Goal: Task Accomplishment & Management: Use online tool/utility

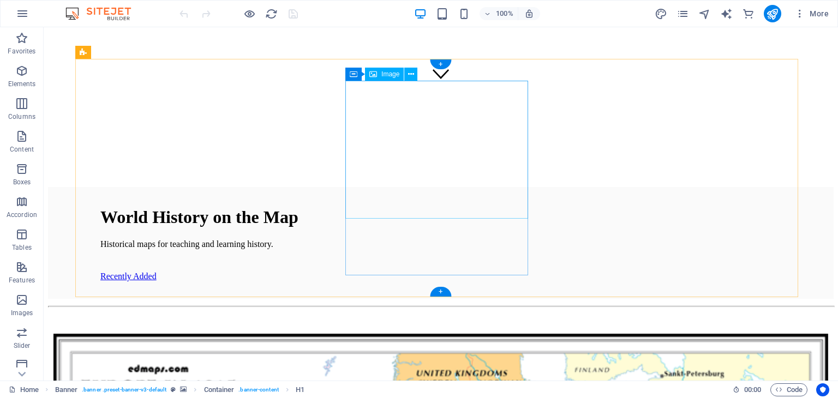
scroll to position [312, 0]
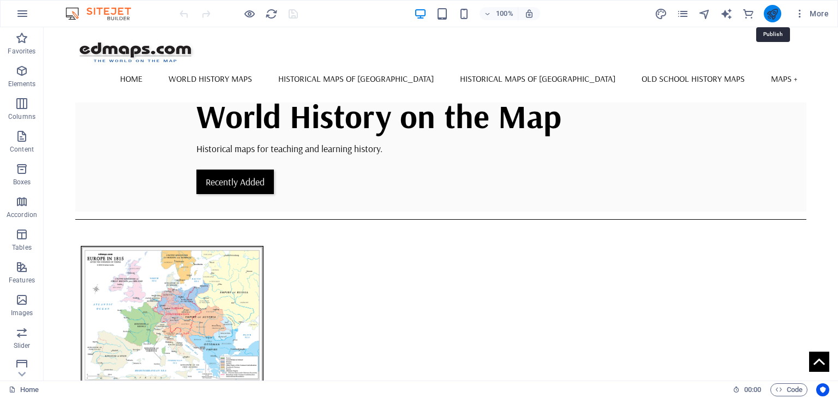
click at [773, 14] on icon "publish" at bounding box center [772, 14] width 13 height 13
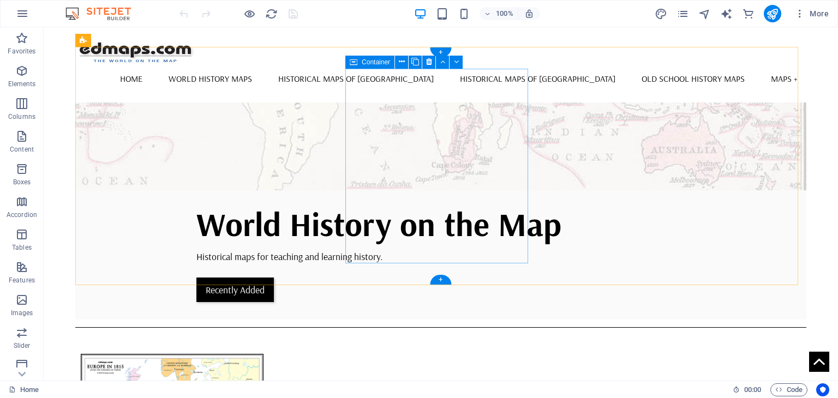
scroll to position [94, 0]
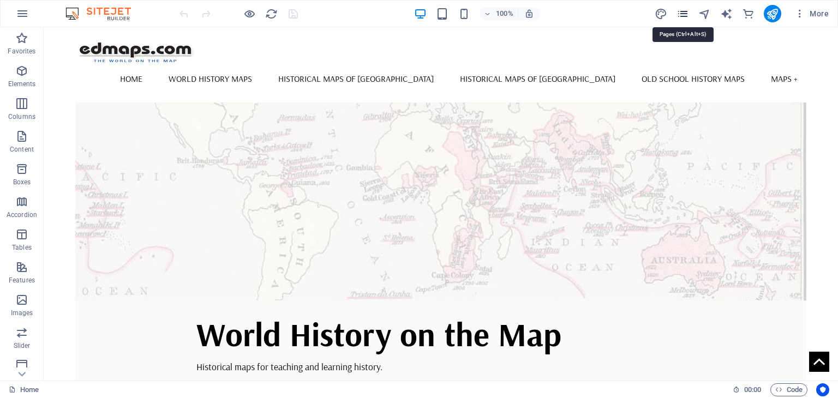
click at [682, 11] on icon "pages" at bounding box center [682, 14] width 13 height 13
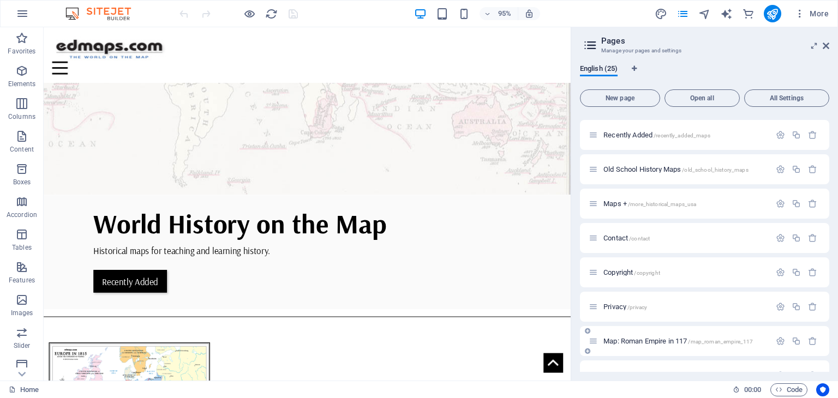
scroll to position [166, 0]
click at [611, 205] on span "Maps + /more_historical_maps_usa" at bounding box center [649, 205] width 93 height 8
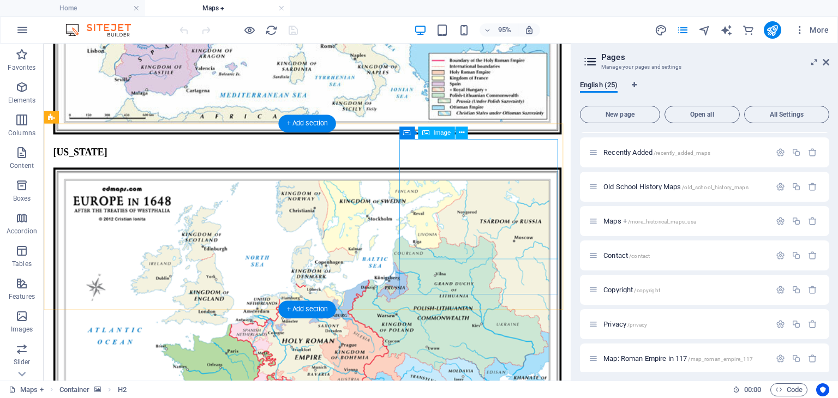
scroll to position [584, 0]
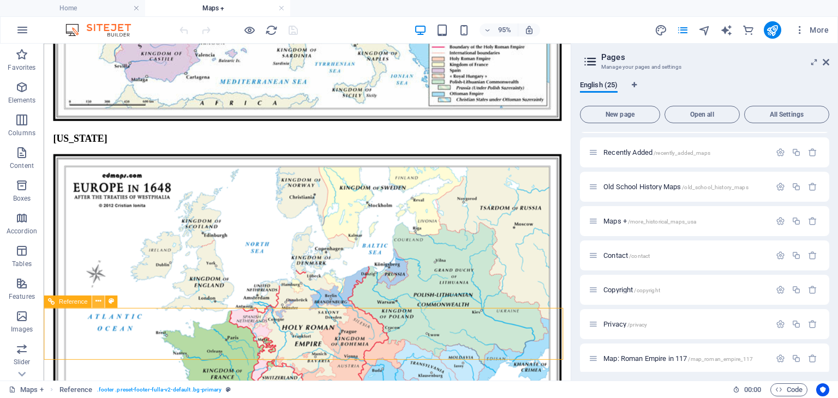
click at [100, 304] on icon at bounding box center [97, 301] width 5 height 11
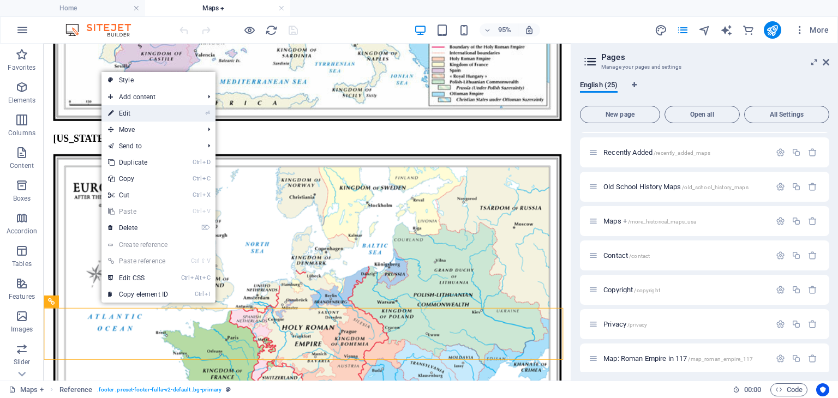
click at [139, 112] on link "⏎ Edit" at bounding box center [137, 113] width 73 height 16
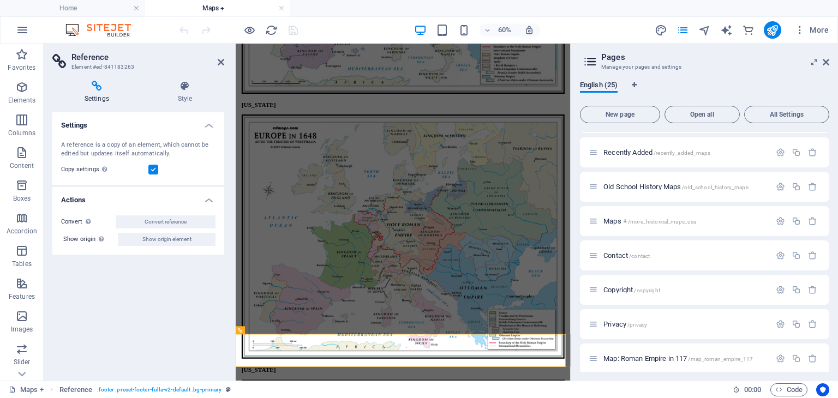
scroll to position [381, 0]
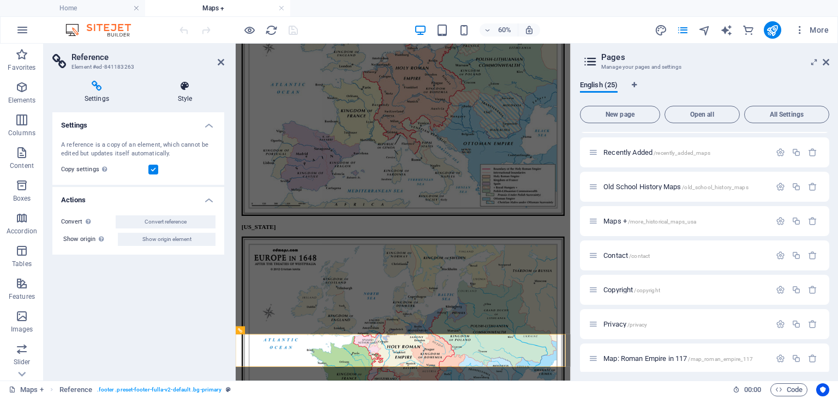
click at [184, 87] on icon at bounding box center [185, 86] width 79 height 11
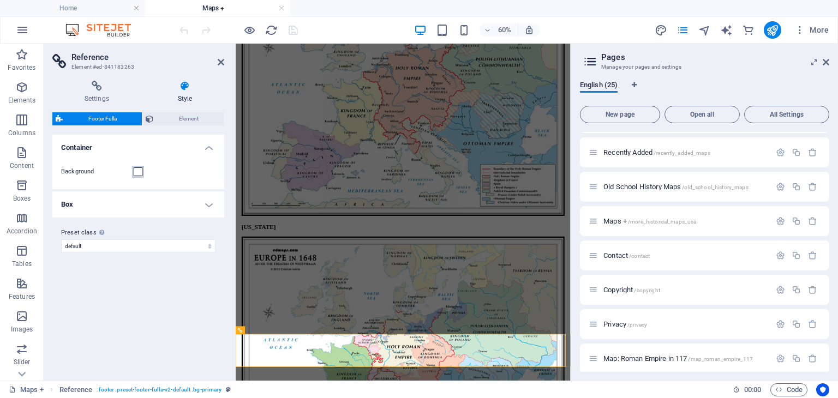
click at [138, 171] on span at bounding box center [138, 171] width 9 height 9
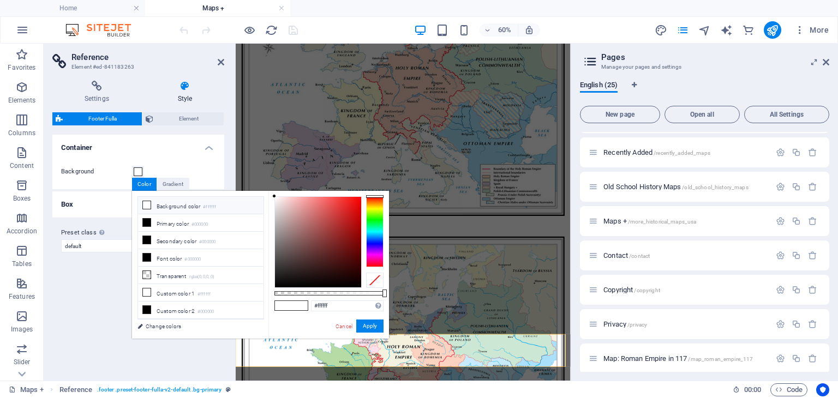
click at [184, 165] on div "Background" at bounding box center [138, 171] width 154 height 13
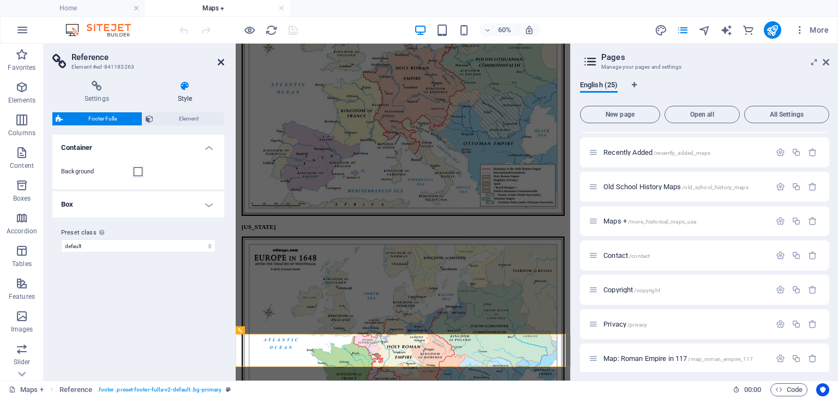
click at [221, 62] on icon at bounding box center [221, 62] width 7 height 9
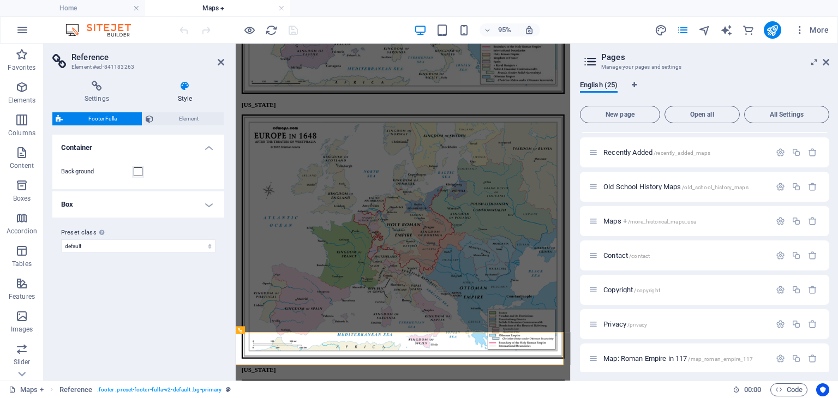
scroll to position [381, 0]
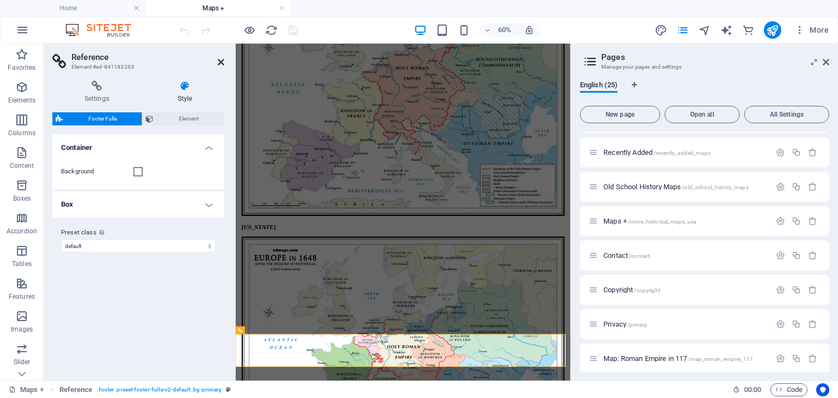
click at [220, 59] on icon at bounding box center [221, 62] width 7 height 9
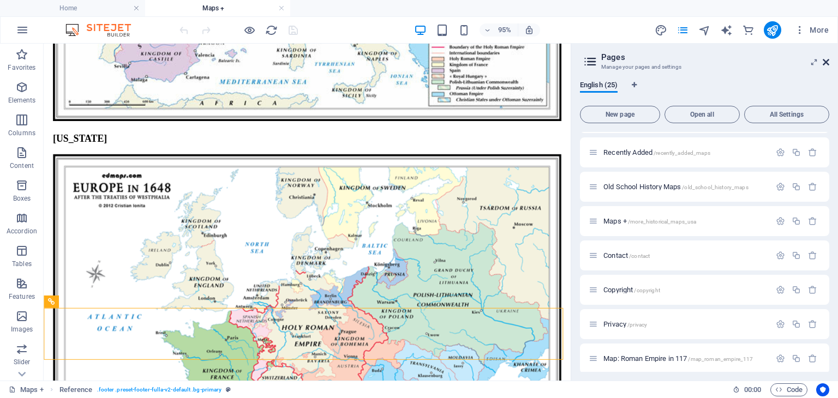
click at [826, 63] on icon at bounding box center [825, 62] width 7 height 9
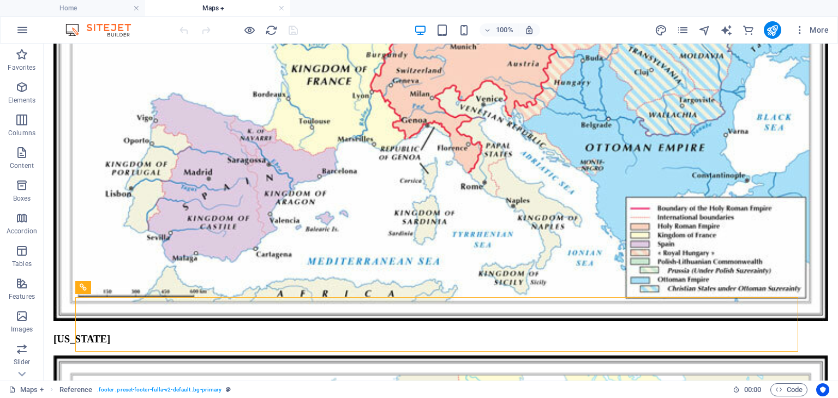
scroll to position [683, 0]
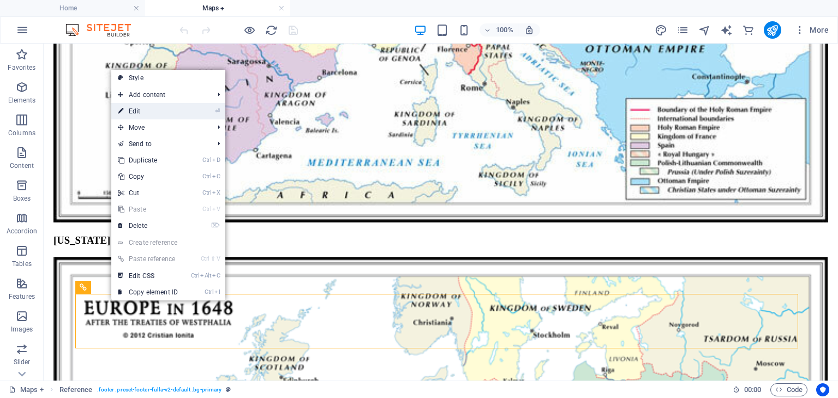
click at [168, 111] on link "⏎ Edit" at bounding box center [147, 111] width 73 height 16
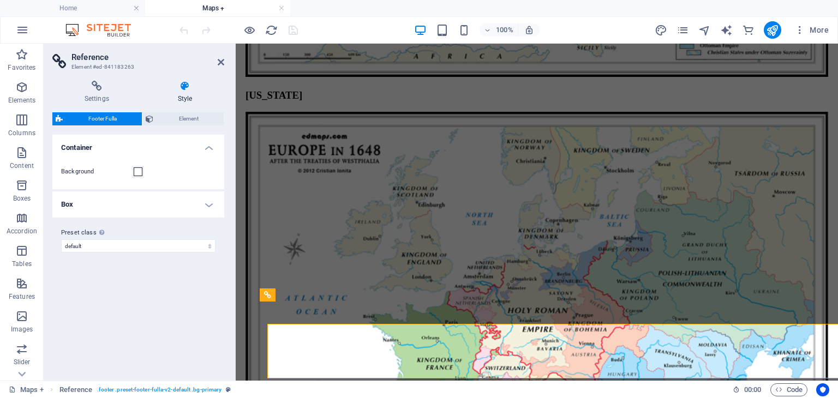
scroll to position [653, 0]
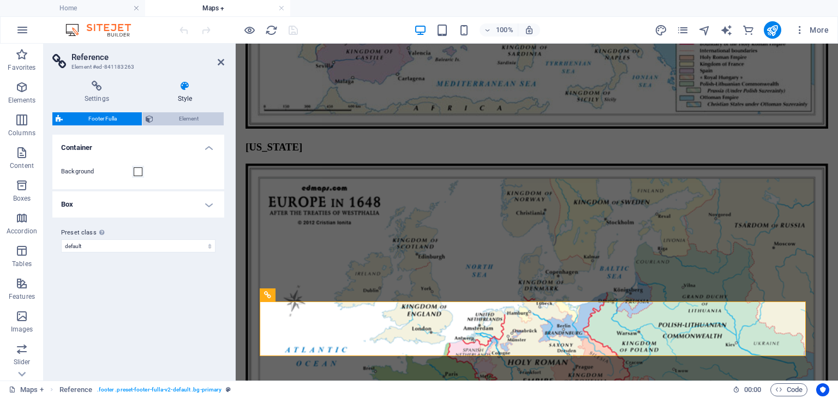
click at [184, 118] on span "Element" at bounding box center [189, 118] width 64 height 13
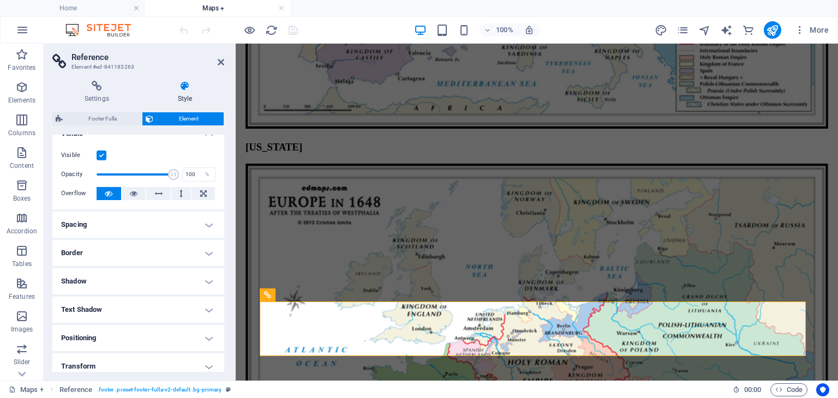
scroll to position [0, 0]
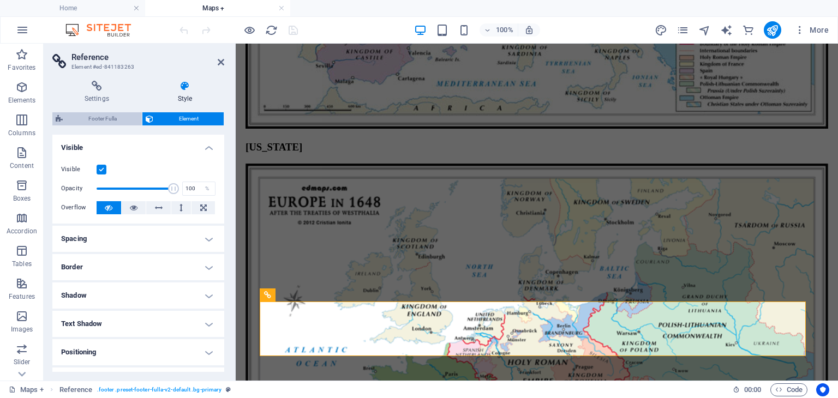
click at [91, 118] on span "Footer Fulla" at bounding box center [102, 118] width 73 height 13
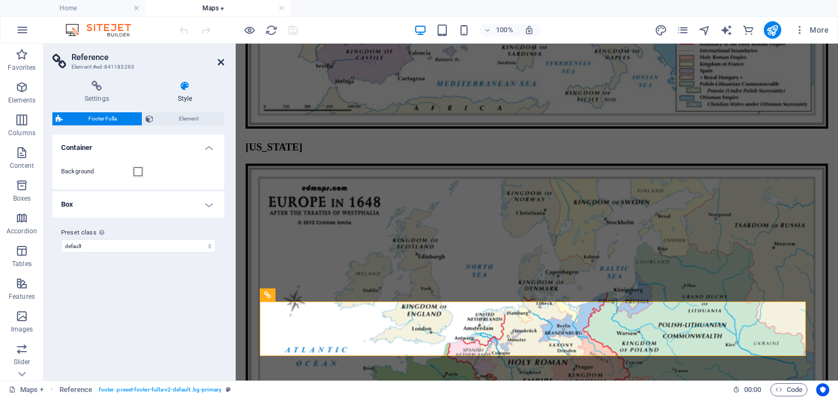
click at [220, 62] on icon at bounding box center [221, 62] width 7 height 9
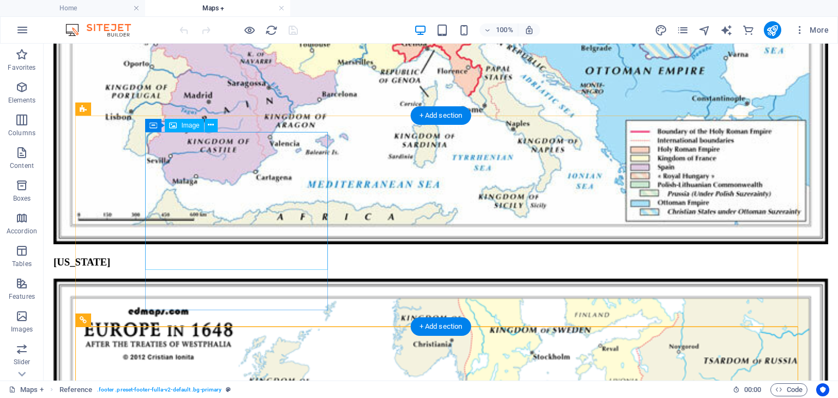
scroll to position [683, 0]
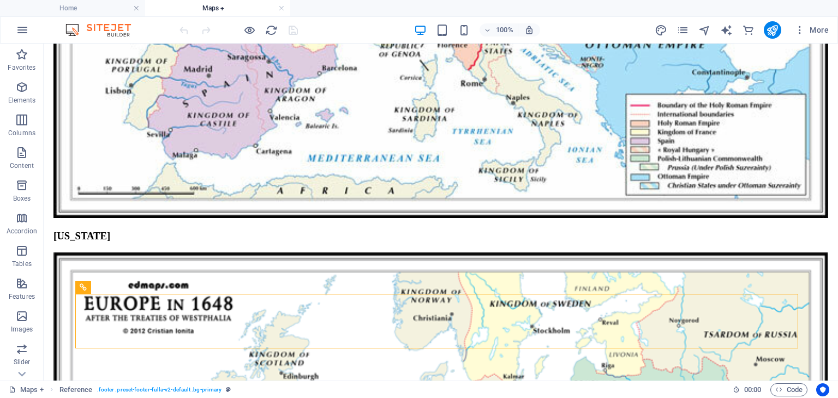
click at [676, 29] on div "More" at bounding box center [743, 29] width 178 height 17
click at [683, 29] on icon "pages" at bounding box center [682, 30] width 13 height 13
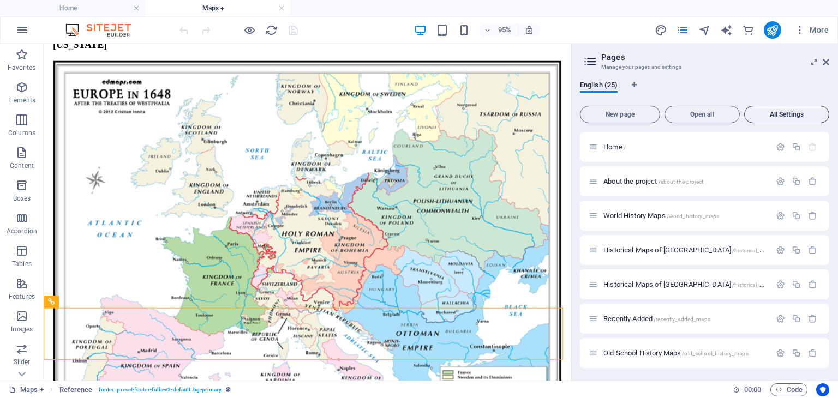
scroll to position [584, 0]
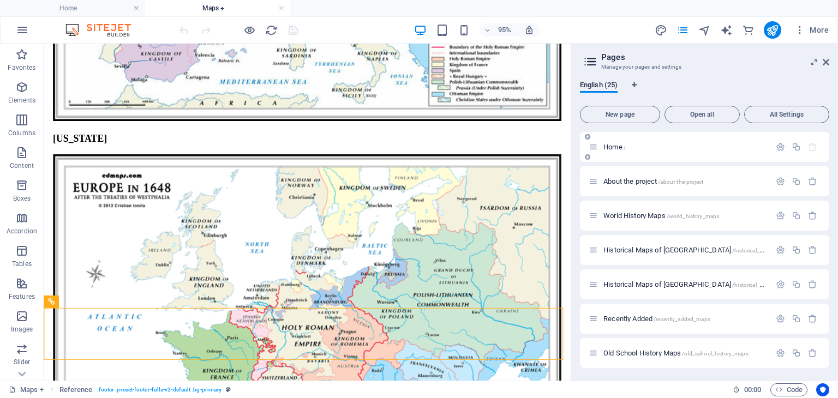
click at [608, 148] on span "Home /" at bounding box center [614, 147] width 22 height 8
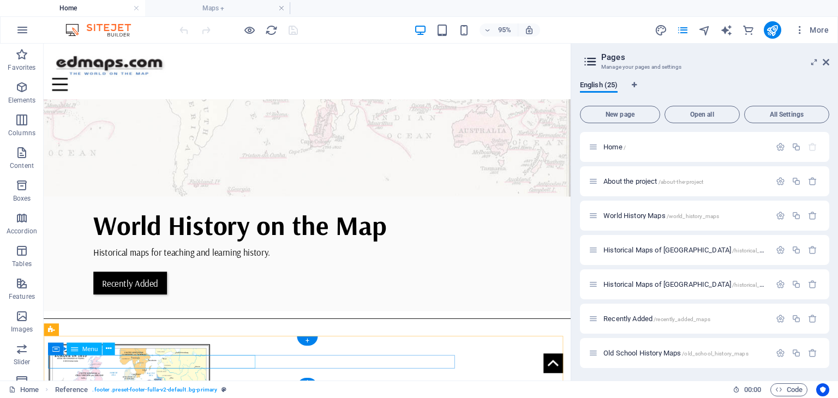
scroll to position [268, 0]
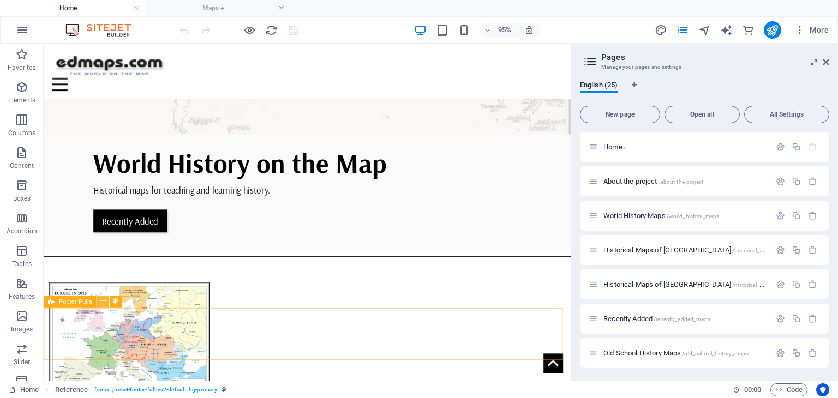
click at [103, 299] on icon at bounding box center [102, 301] width 5 height 11
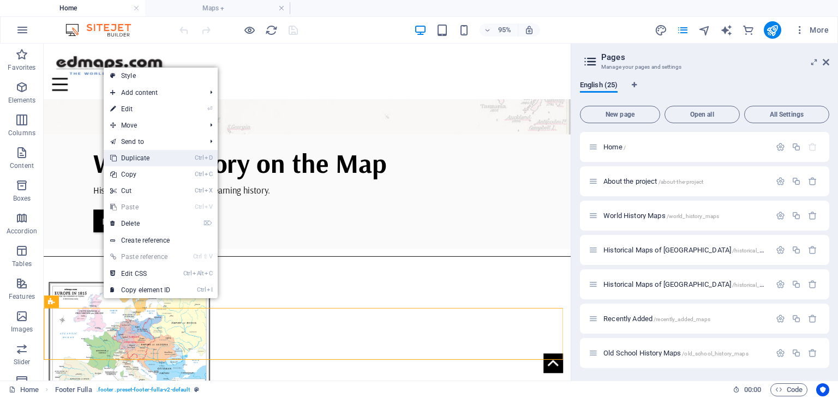
click at [130, 158] on link "Ctrl D Duplicate" at bounding box center [140, 158] width 73 height 16
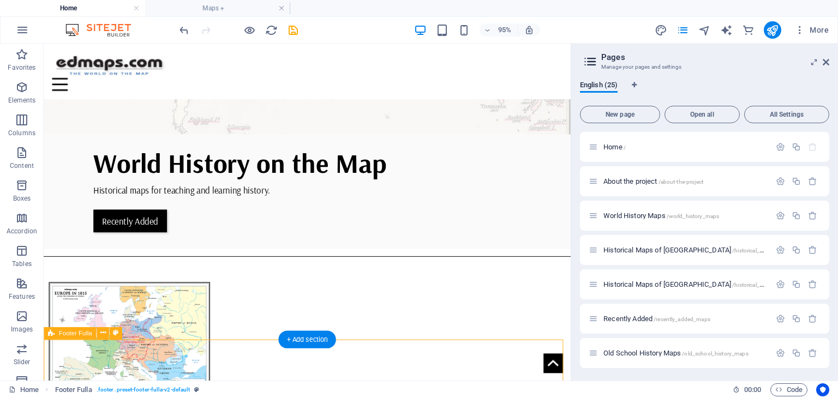
scroll to position [323, 0]
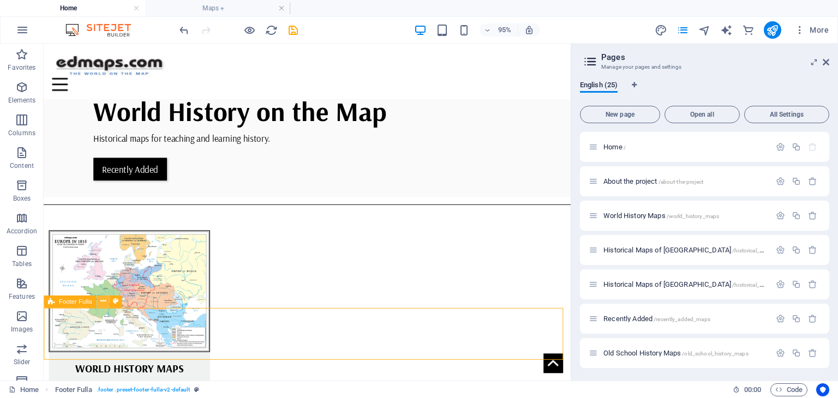
click at [100, 299] on icon at bounding box center [102, 301] width 5 height 11
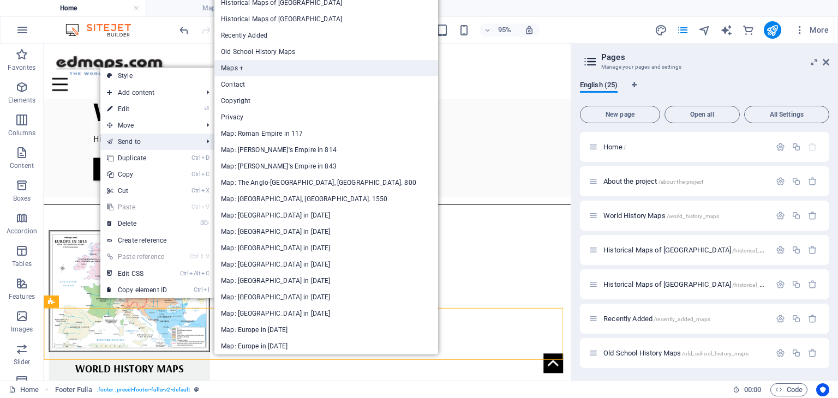
click at [238, 68] on link "Maps +" at bounding box center [326, 68] width 224 height 16
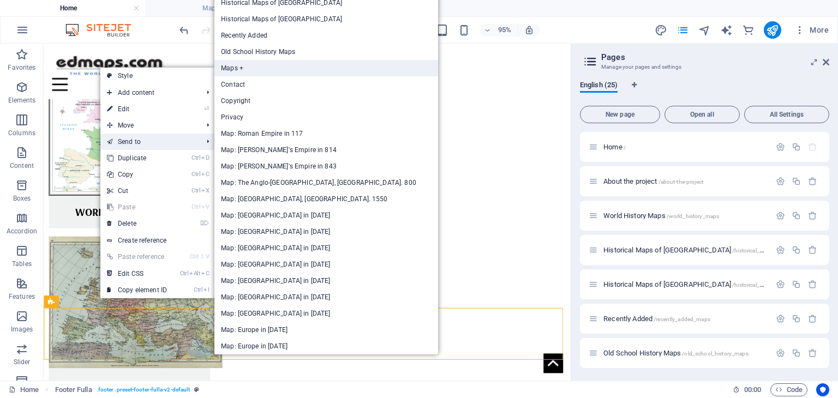
select select "px"
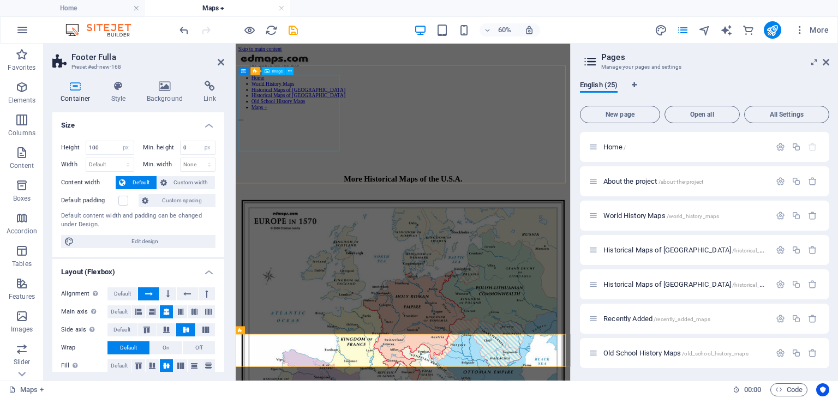
scroll to position [436, 0]
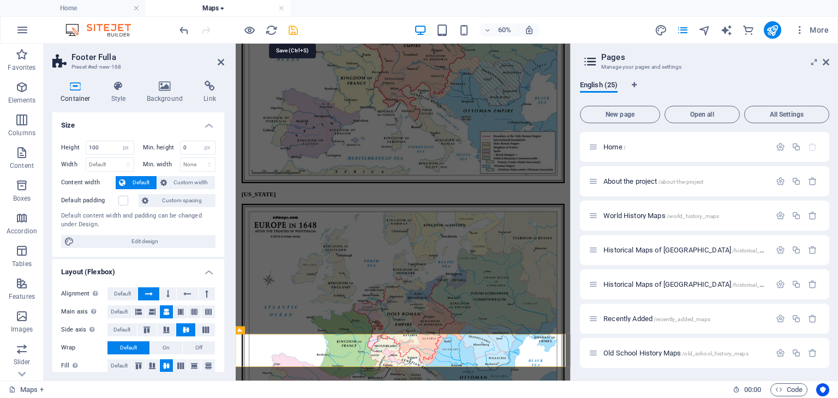
click at [293, 28] on icon "save" at bounding box center [293, 30] width 13 height 13
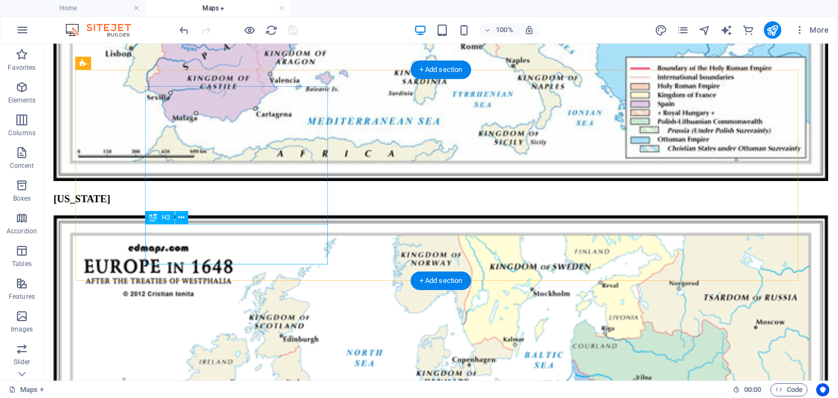
scroll to position [737, 0]
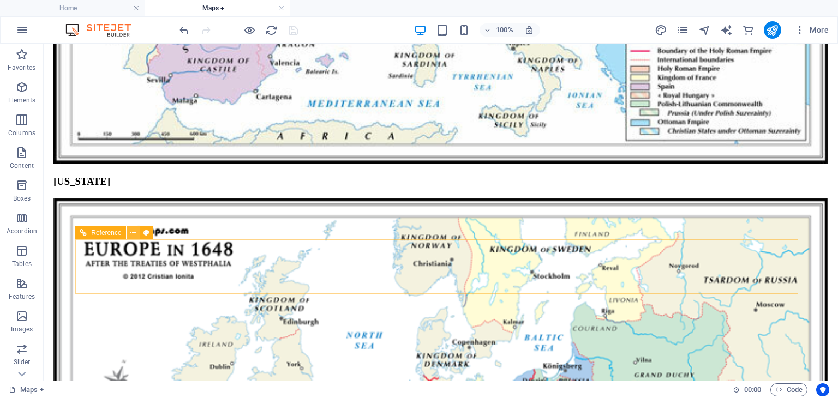
click at [134, 232] on icon at bounding box center [133, 232] width 6 height 11
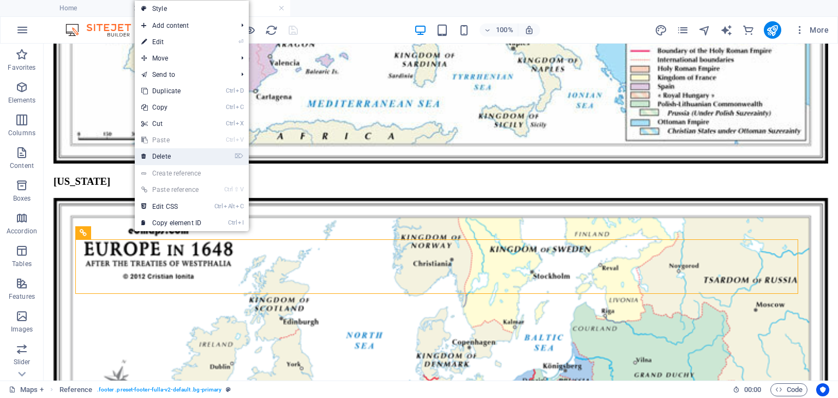
click at [160, 157] on link "⌦ Delete" at bounding box center [171, 156] width 73 height 16
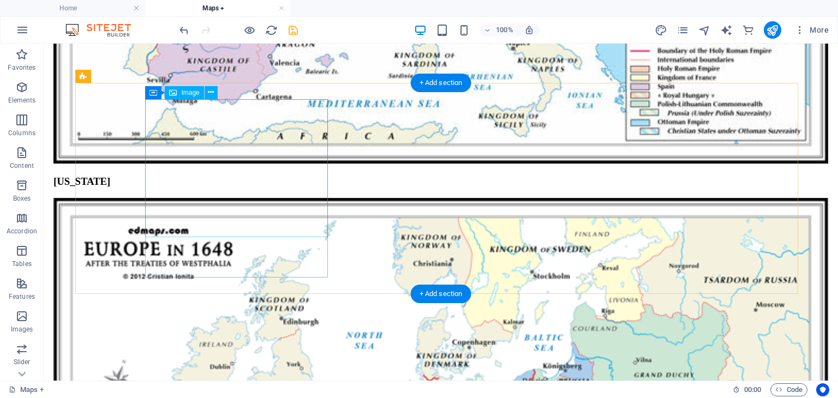
scroll to position [683, 0]
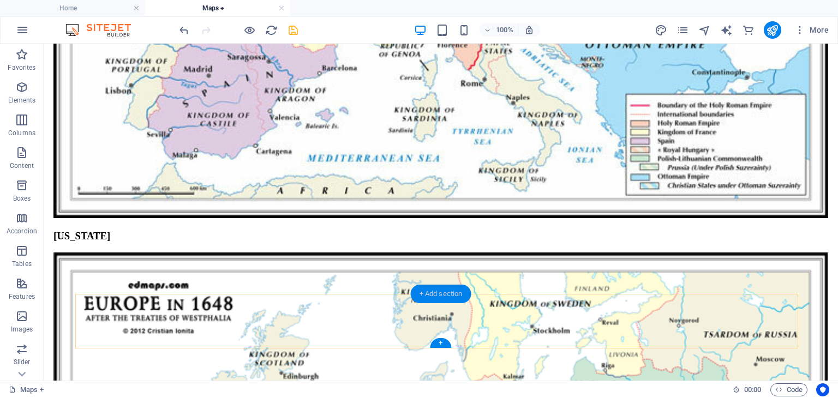
drag, startPoint x: 442, startPoint y: 290, endPoint x: 213, endPoint y: 250, distance: 232.6
click at [442, 290] on div "+ Add section" at bounding box center [441, 294] width 61 height 19
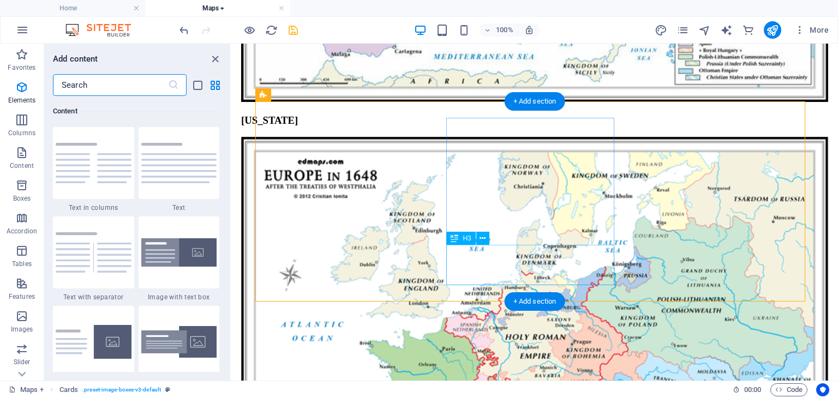
scroll to position [657, 0]
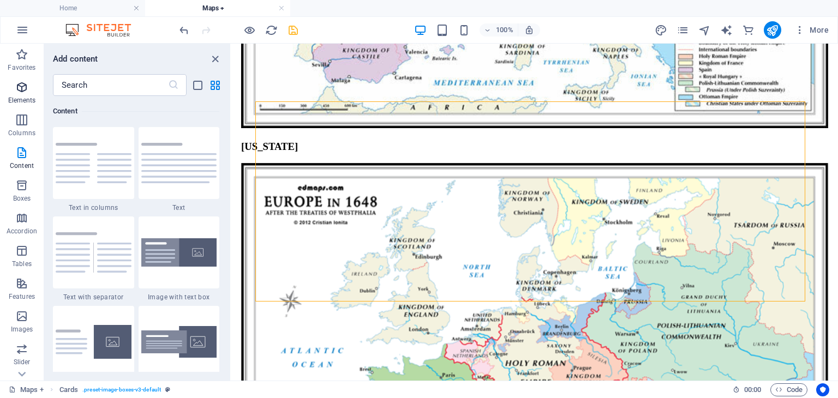
click at [20, 88] on icon "button" at bounding box center [21, 87] width 13 height 13
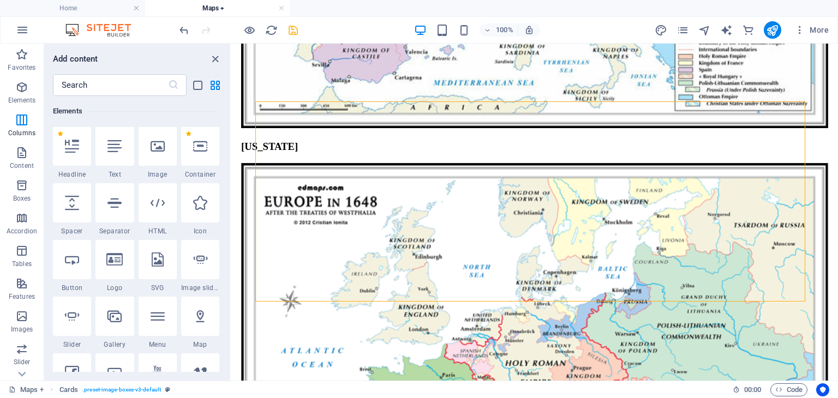
scroll to position [116, 0]
click at [113, 208] on icon at bounding box center [114, 204] width 14 height 14
select select "%"
select select "px"
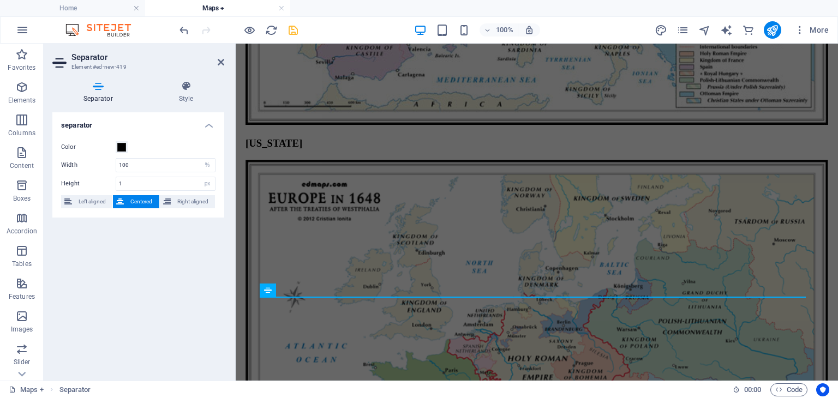
scroll to position [663, 0]
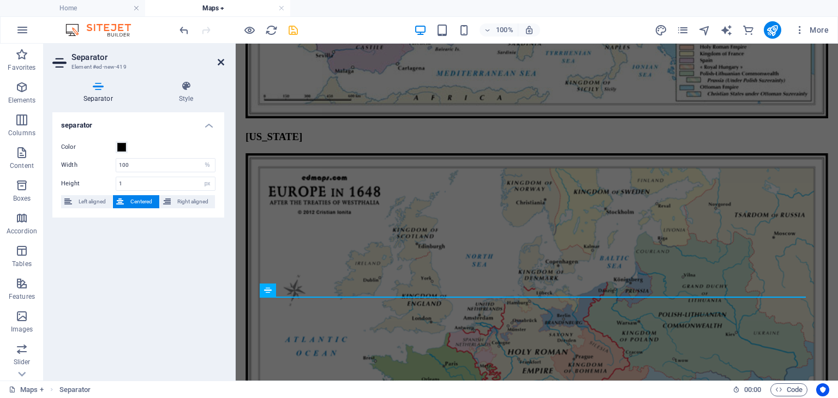
click at [221, 59] on icon at bounding box center [221, 62] width 7 height 9
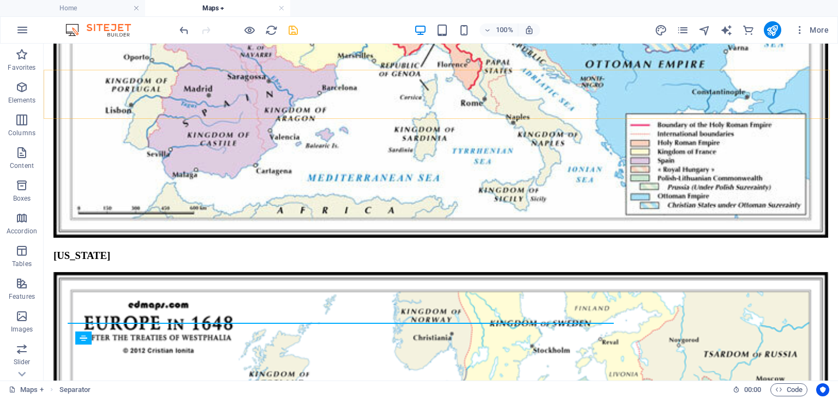
scroll to position [637, 0]
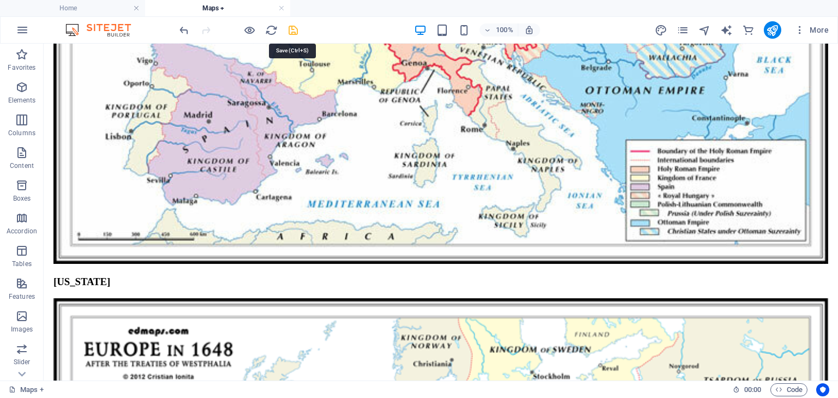
click at [295, 30] on icon "save" at bounding box center [293, 30] width 13 height 13
click at [685, 28] on icon "pages" at bounding box center [682, 30] width 13 height 13
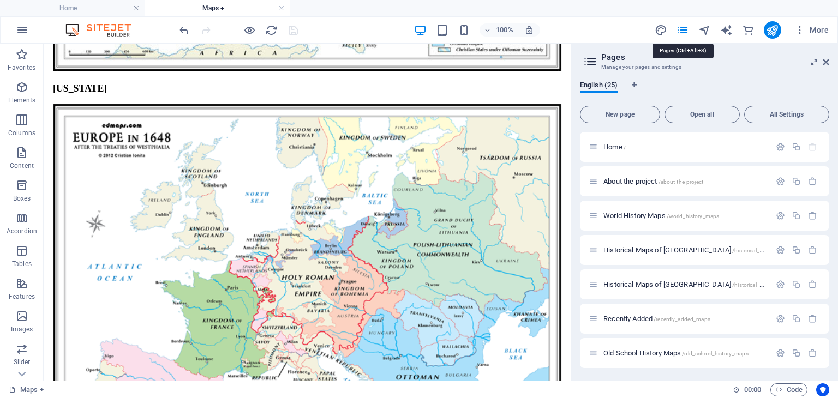
scroll to position [594, 0]
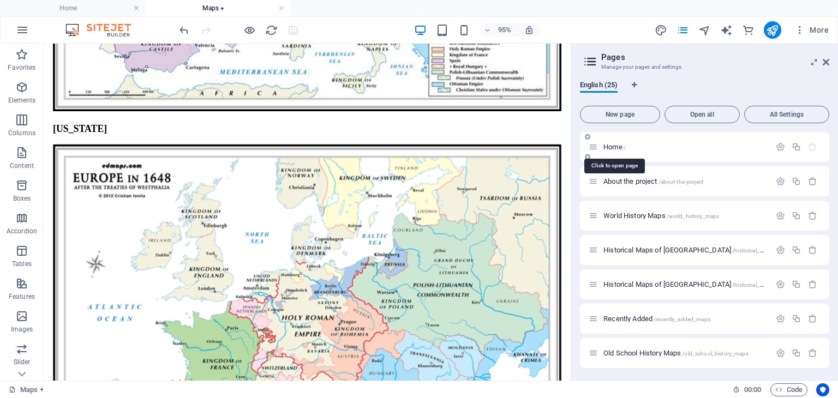
click at [617, 148] on span "Home /" at bounding box center [614, 147] width 22 height 8
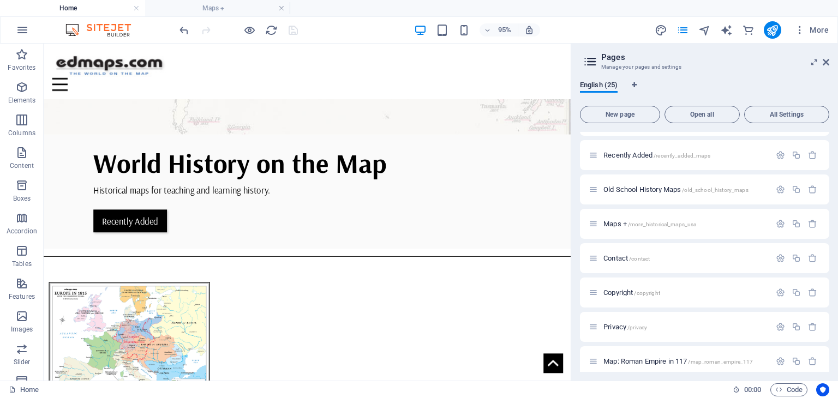
scroll to position [109, 0]
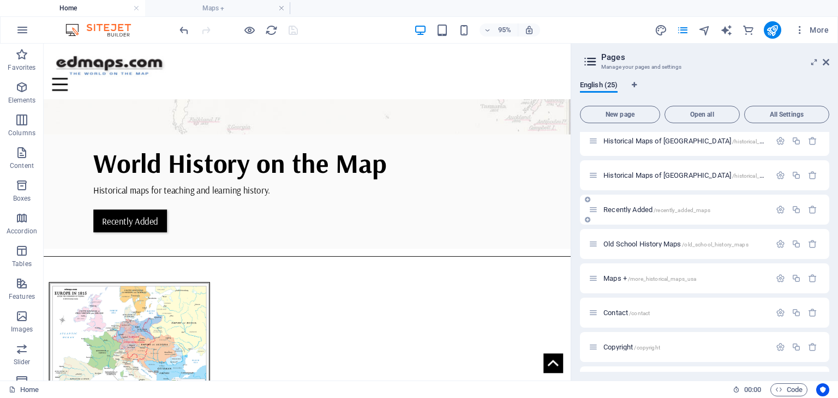
click at [622, 209] on span "Recently Added /recently_added_maps" at bounding box center [656, 210] width 107 height 8
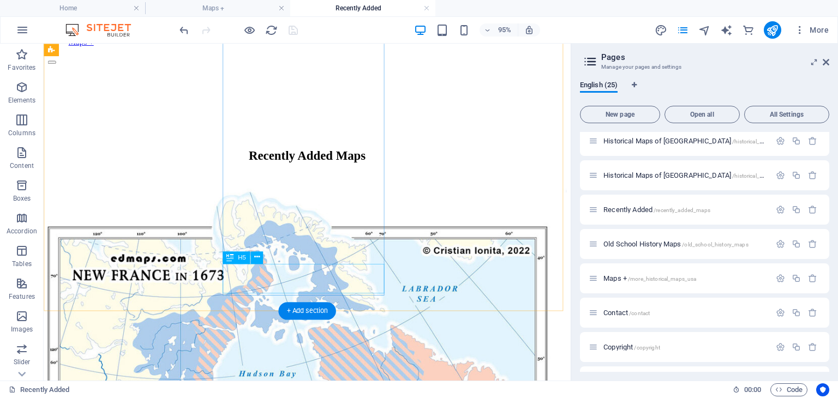
scroll to position [0, 0]
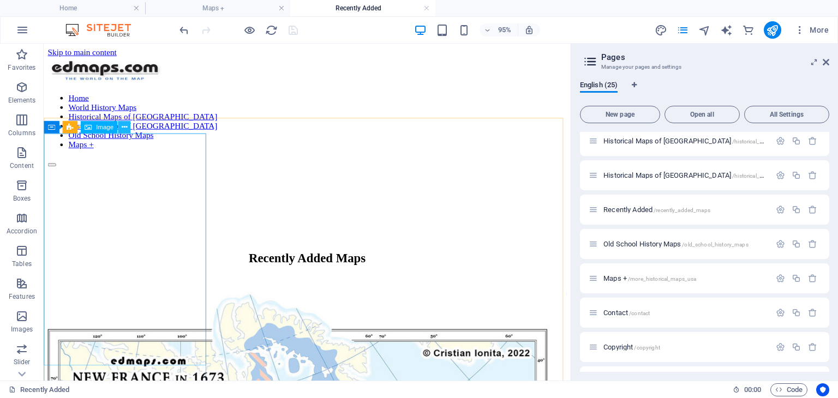
click at [124, 123] on icon at bounding box center [123, 127] width 5 height 11
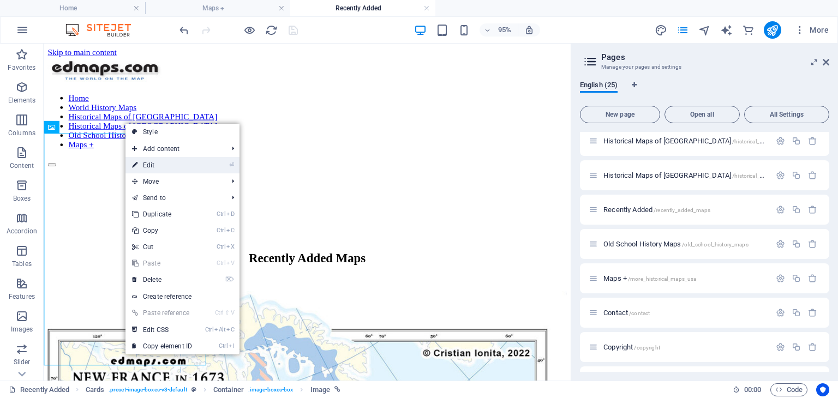
click at [157, 164] on link "⏎ Edit" at bounding box center [161, 165] width 73 height 16
select select "%"
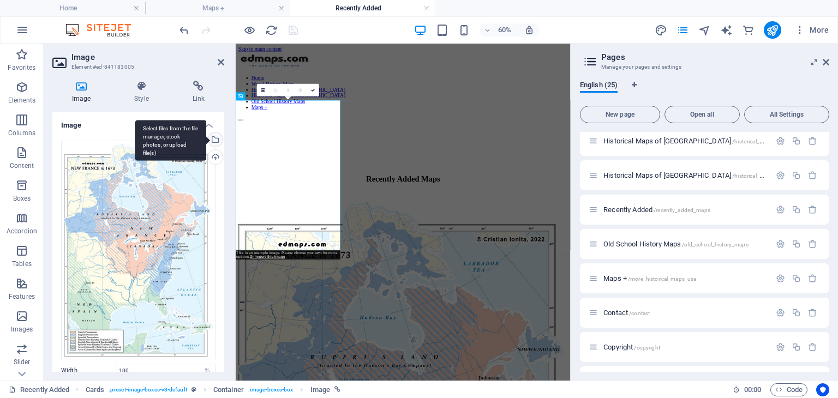
click at [213, 138] on div "Select files from the file manager, stock photos, or upload file(s)" at bounding box center [214, 141] width 16 height 16
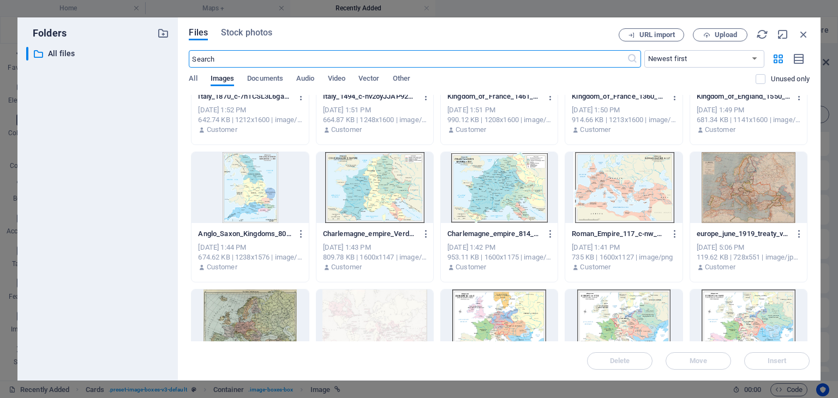
scroll to position [327, 0]
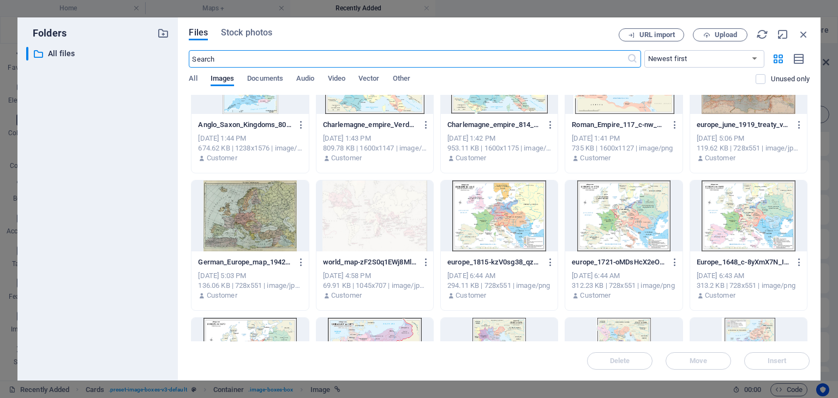
click at [511, 219] on div at bounding box center [499, 216] width 117 height 71
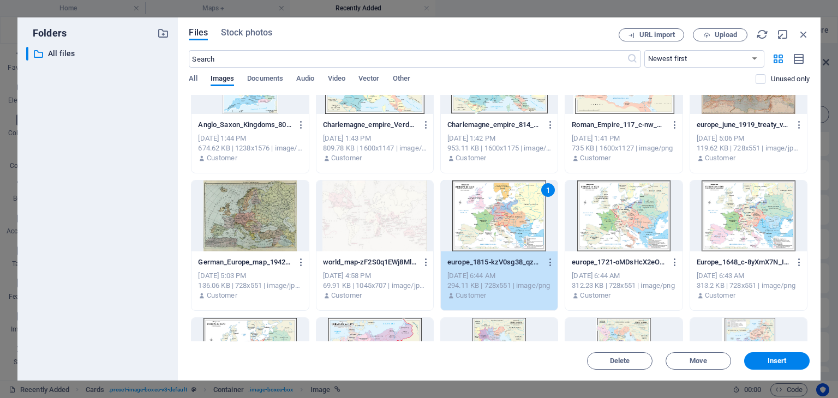
click at [620, 223] on div at bounding box center [623, 216] width 117 height 71
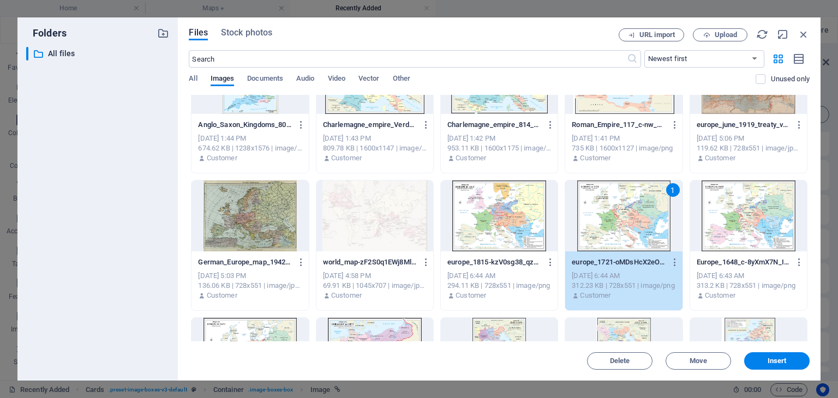
click at [734, 223] on div at bounding box center [748, 216] width 117 height 71
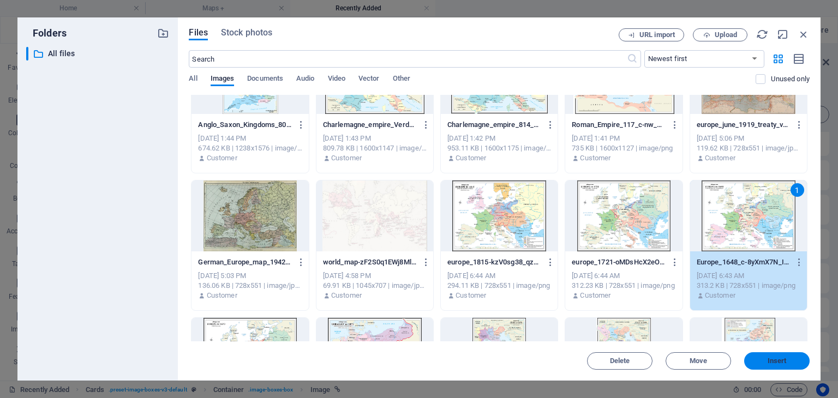
click at [782, 361] on span "Insert" at bounding box center [776, 361] width 19 height 7
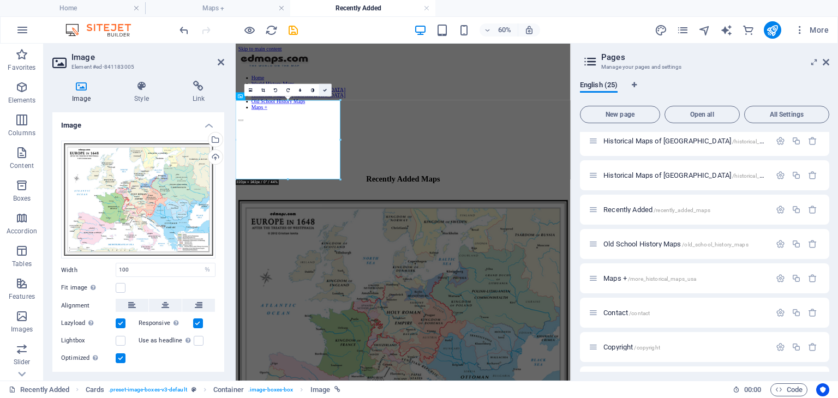
click at [326, 88] on icon at bounding box center [325, 90] width 4 height 4
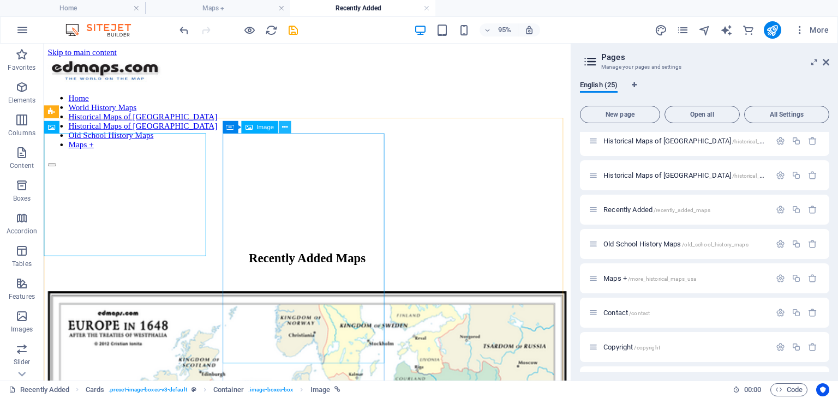
click at [282, 127] on icon at bounding box center [283, 127] width 5 height 11
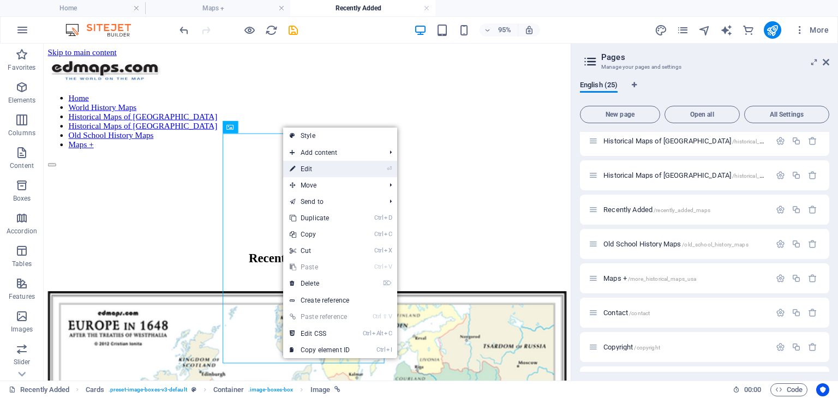
drag, startPoint x: 317, startPoint y: 166, endPoint x: 155, endPoint y: 205, distance: 166.5
click at [317, 166] on link "⏎ Edit" at bounding box center [319, 169] width 73 height 16
select select "%"
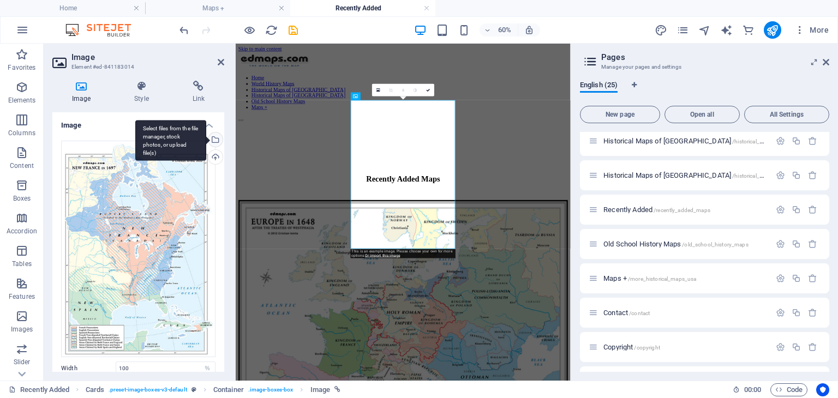
click at [213, 138] on div "Select files from the file manager, stock photos, or upload file(s)" at bounding box center [214, 141] width 16 height 16
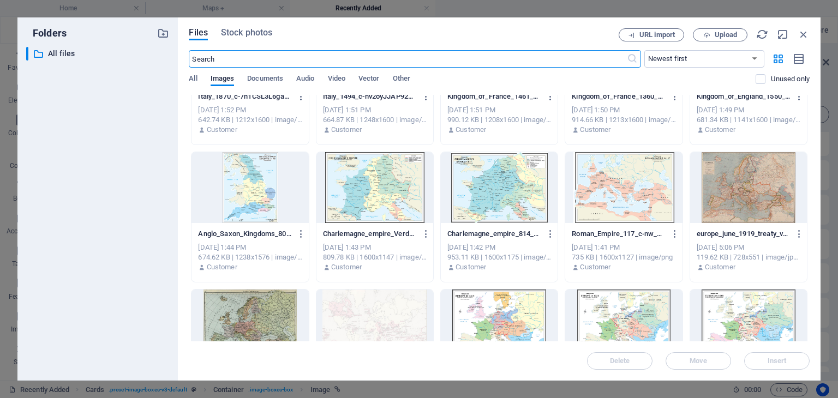
scroll to position [382, 0]
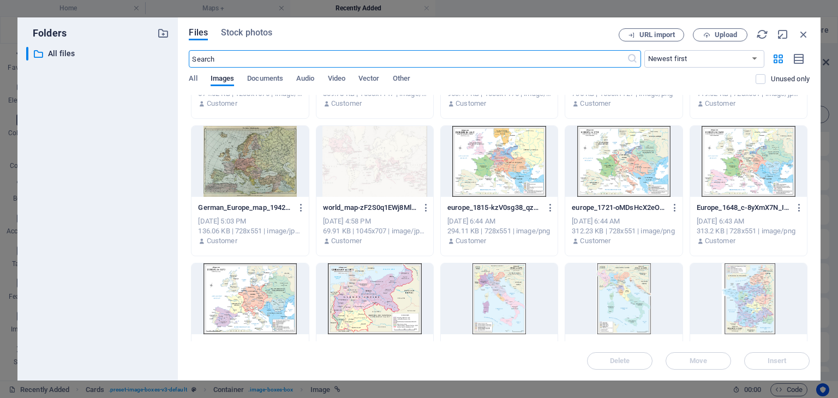
click at [639, 168] on div at bounding box center [623, 161] width 117 height 71
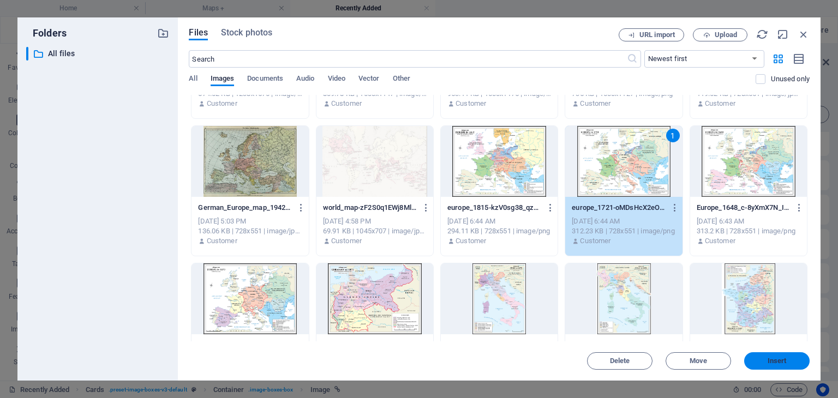
click at [776, 358] on span "Insert" at bounding box center [776, 361] width 19 height 7
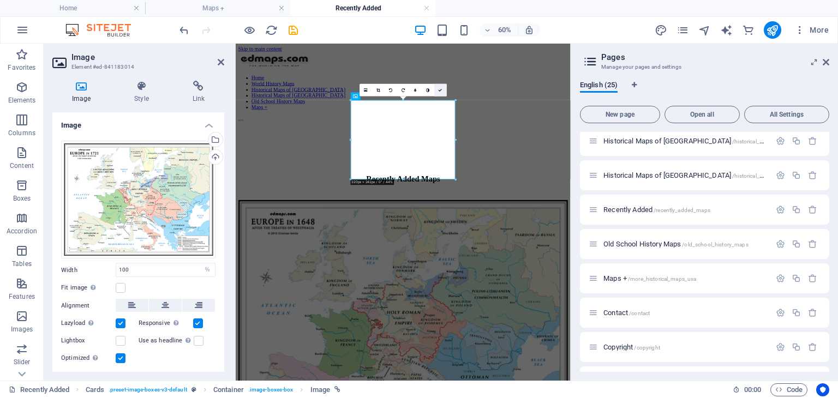
click at [440, 90] on icon at bounding box center [440, 90] width 4 height 4
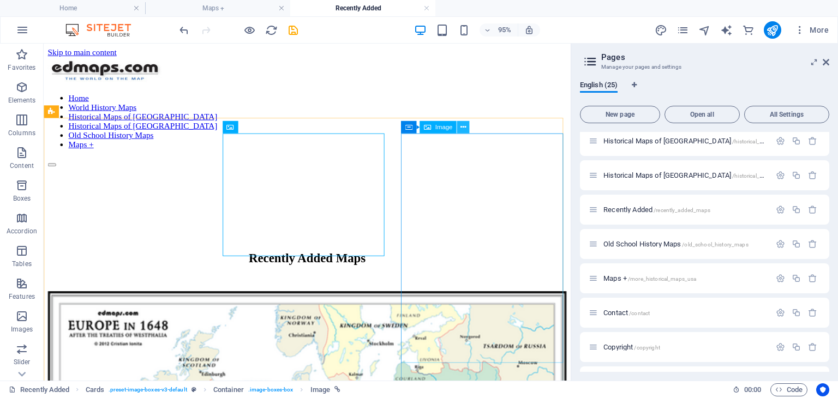
click at [463, 127] on icon at bounding box center [462, 127] width 5 height 11
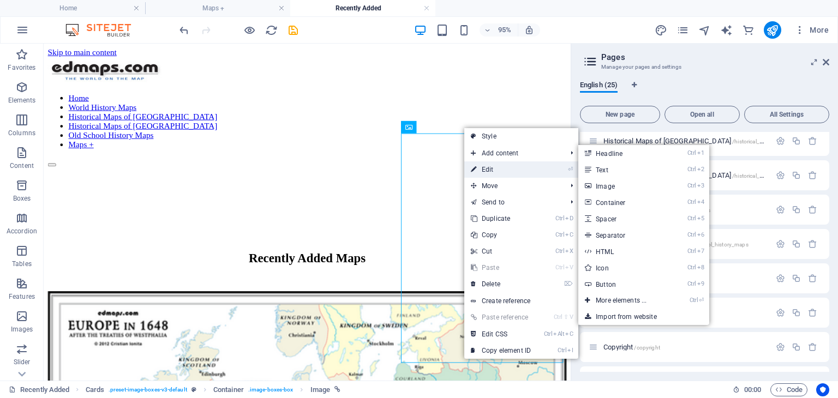
click at [496, 167] on link "⏎ Edit" at bounding box center [500, 169] width 73 height 16
select select "%"
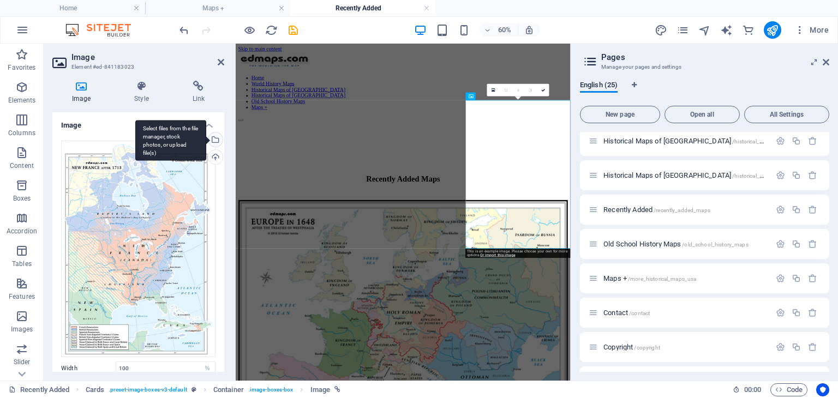
click at [213, 136] on div "Select files from the file manager, stock photos, or upload file(s)" at bounding box center [214, 141] width 16 height 16
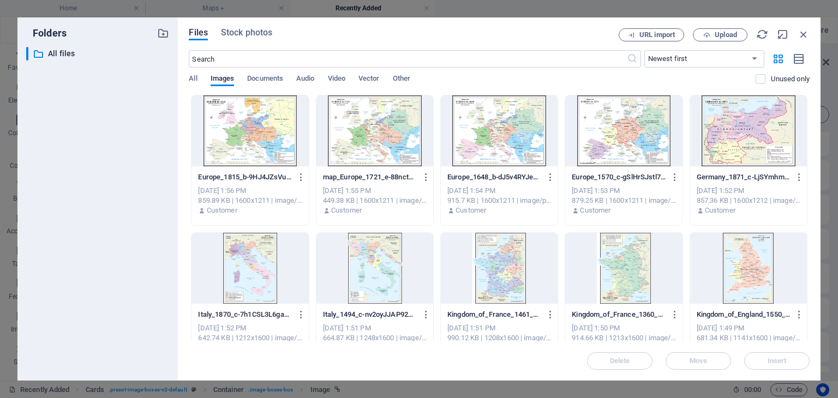
click at [520, 129] on div at bounding box center [499, 130] width 117 height 71
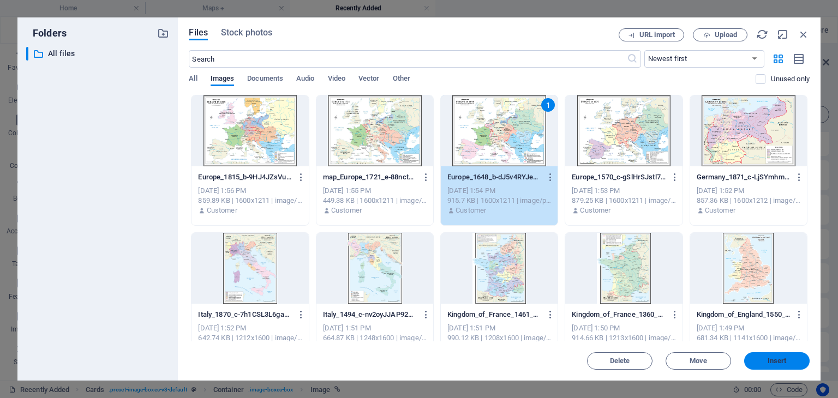
click at [771, 358] on span "Insert" at bounding box center [776, 361] width 19 height 7
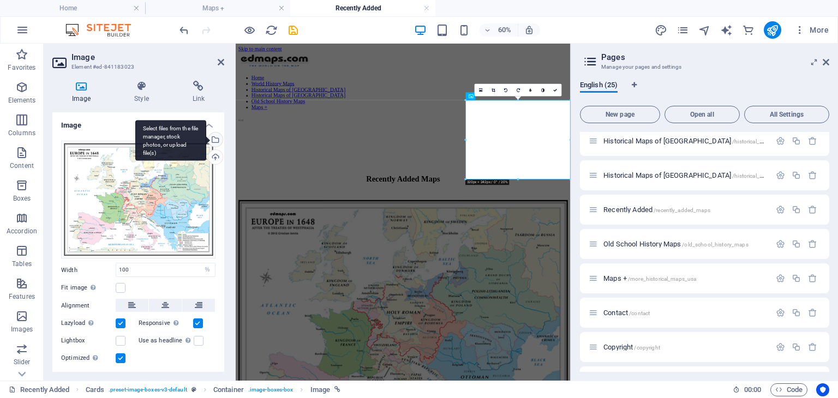
click at [213, 138] on div "Select files from the file manager, stock photos, or upload file(s)" at bounding box center [214, 141] width 16 height 16
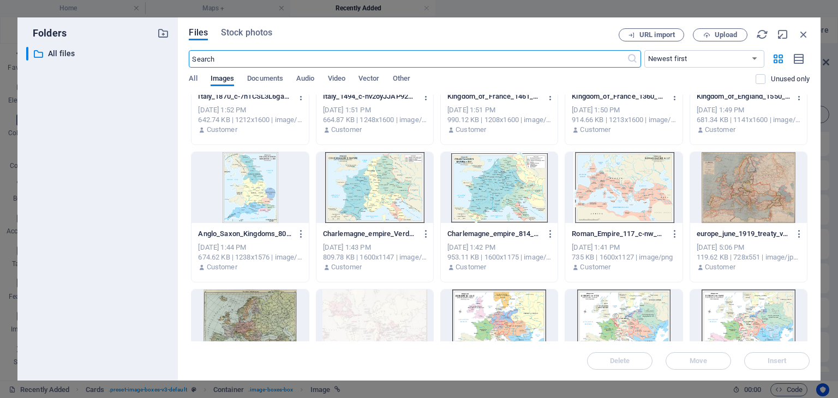
scroll to position [327, 0]
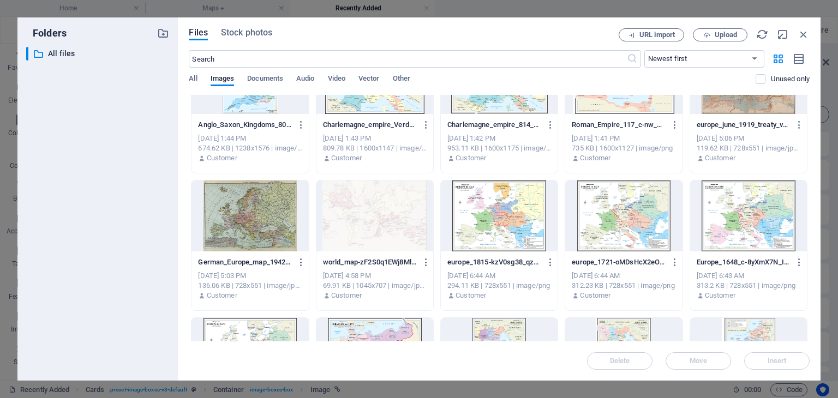
click at [496, 227] on div at bounding box center [499, 216] width 117 height 71
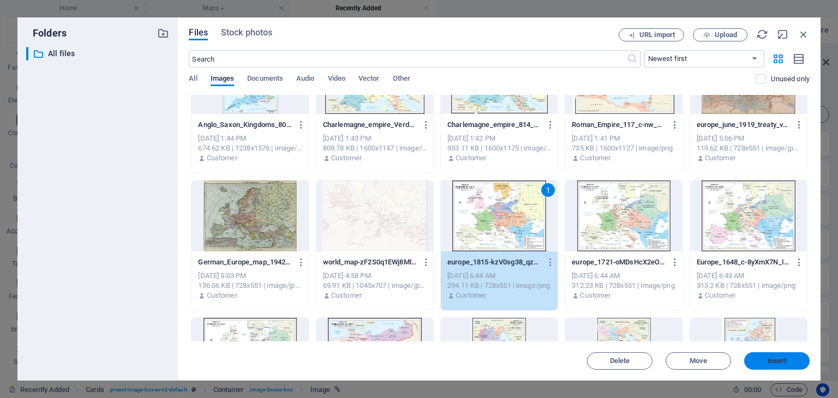
click at [785, 360] on span "Insert" at bounding box center [776, 361] width 19 height 7
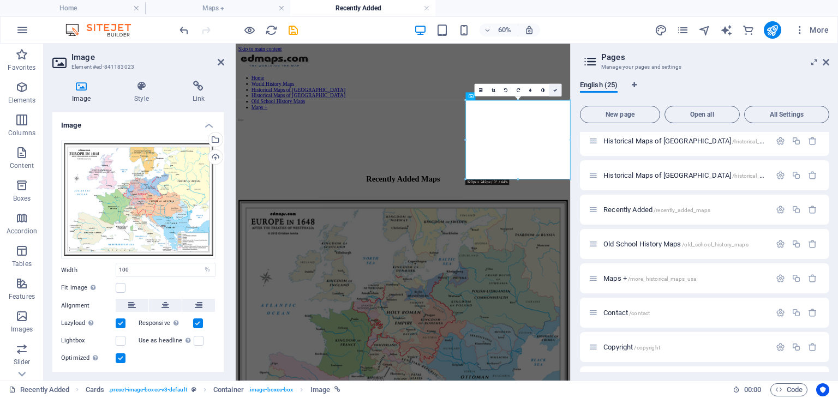
click at [557, 92] on icon at bounding box center [556, 90] width 4 height 4
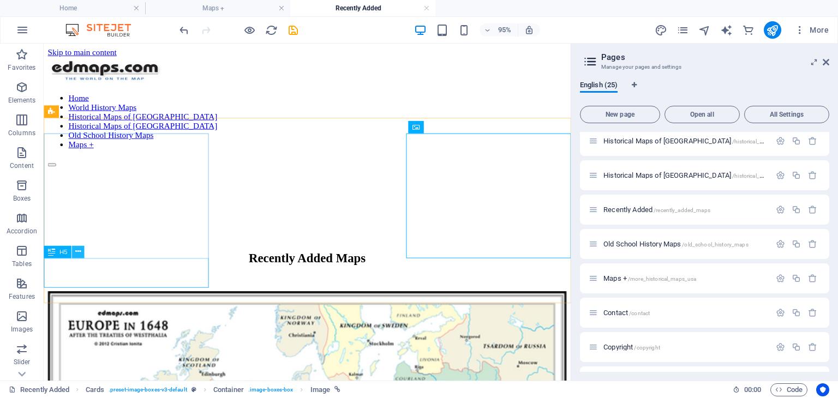
click at [78, 250] on icon at bounding box center [77, 252] width 5 height 11
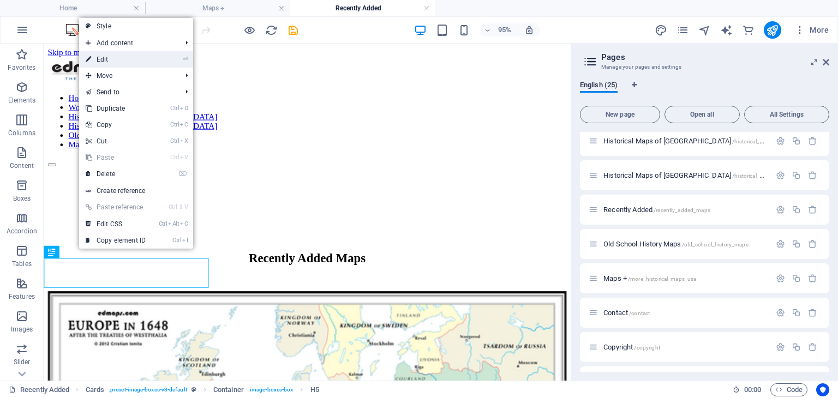
click at [112, 59] on link "⏎ Edit" at bounding box center [115, 59] width 73 height 16
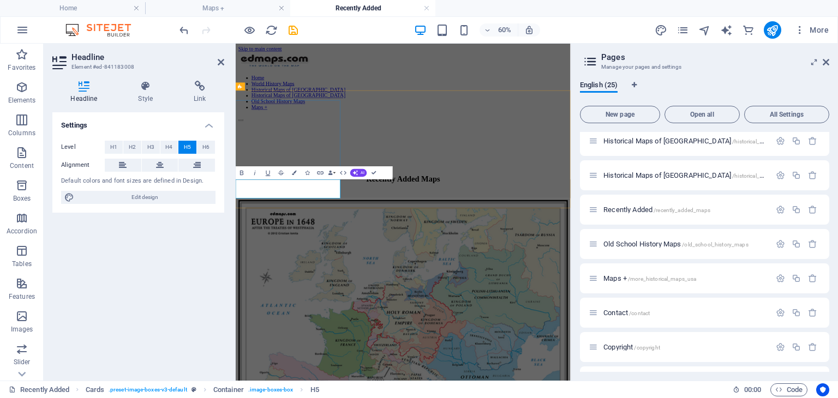
drag, startPoint x: 287, startPoint y: 286, endPoint x: 328, endPoint y: 285, distance: 41.5
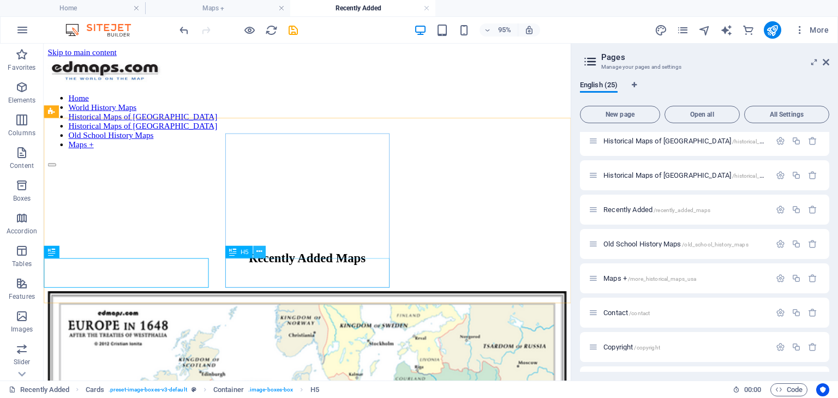
click at [255, 247] on button at bounding box center [259, 251] width 13 height 13
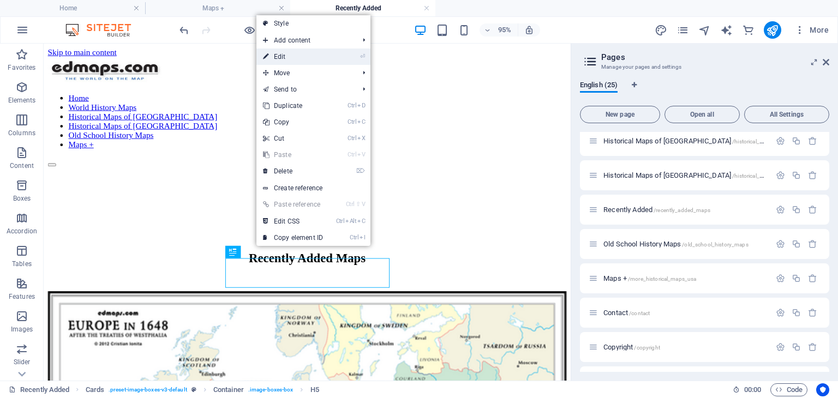
click at [299, 53] on link "⏎ Edit" at bounding box center [292, 57] width 73 height 16
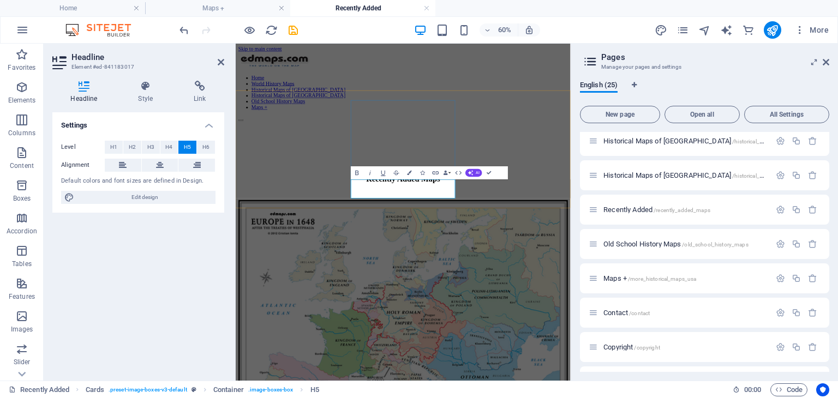
drag, startPoint x: 477, startPoint y: 284, endPoint x: 523, endPoint y: 282, distance: 45.8
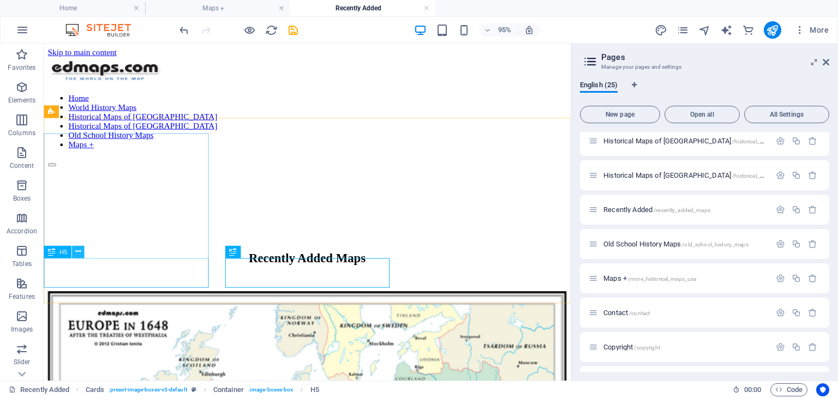
click at [81, 249] on icon at bounding box center [77, 252] width 5 height 11
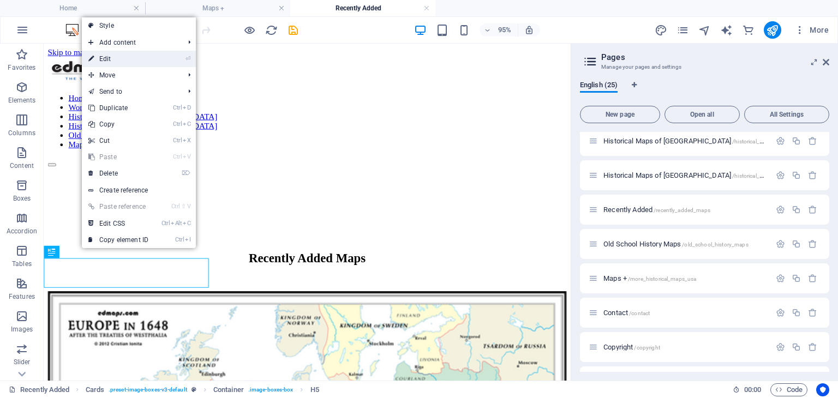
click at [118, 62] on link "⏎ Edit" at bounding box center [118, 59] width 73 height 16
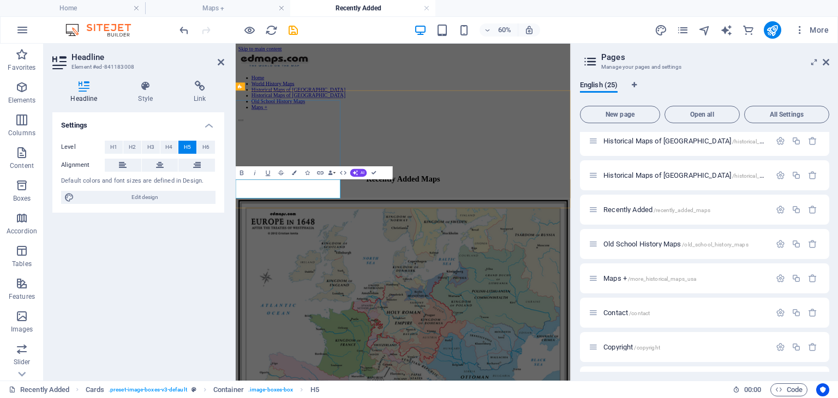
drag, startPoint x: 335, startPoint y: 286, endPoint x: 352, endPoint y: 286, distance: 17.5
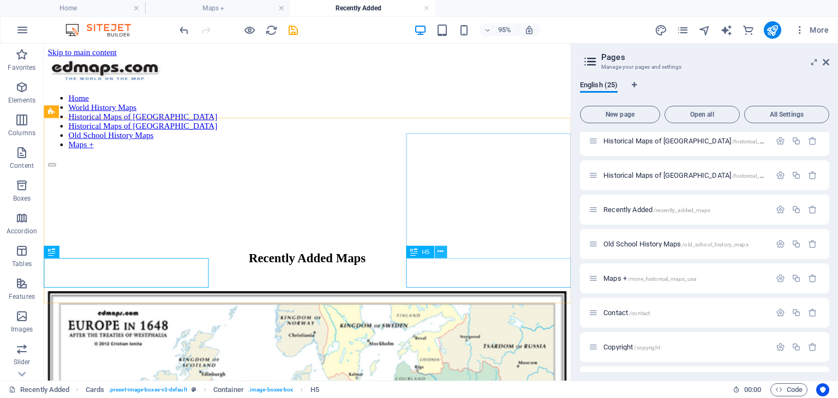
click at [439, 250] on icon at bounding box center [439, 252] width 5 height 11
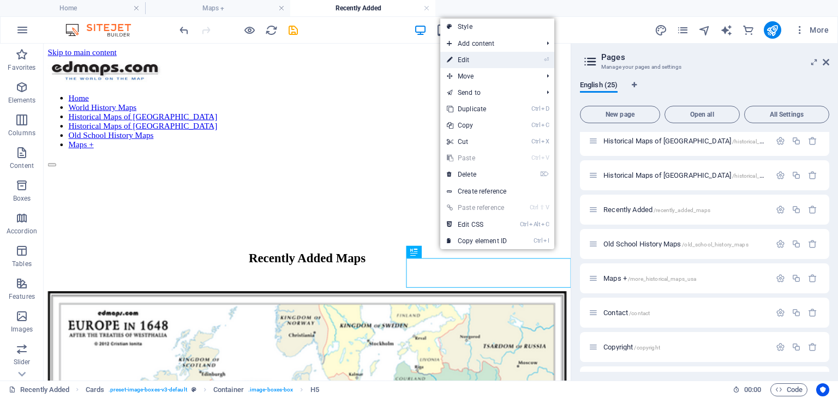
click at [469, 59] on link "⏎ Edit" at bounding box center [476, 60] width 73 height 16
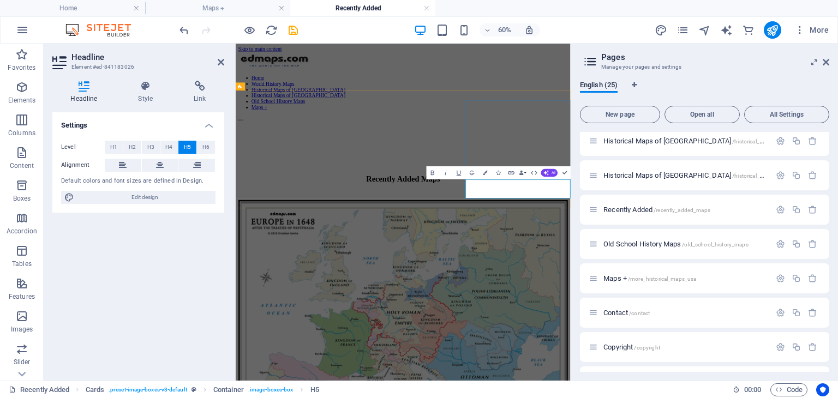
drag, startPoint x: 664, startPoint y: 284, endPoint x: 729, endPoint y: 284, distance: 64.9
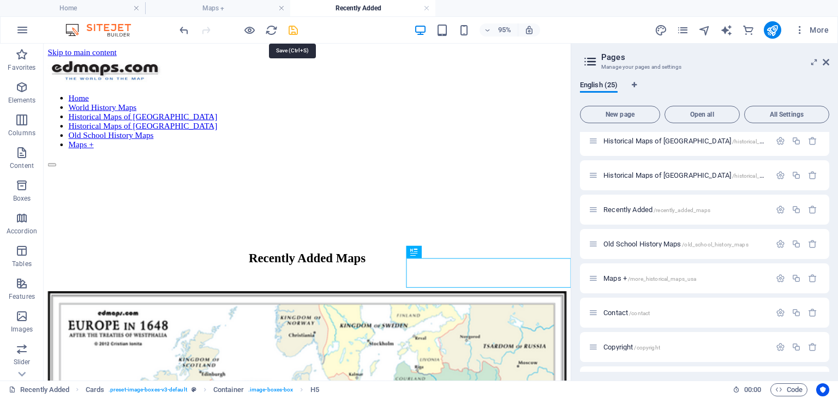
click at [292, 31] on icon "save" at bounding box center [293, 30] width 13 height 13
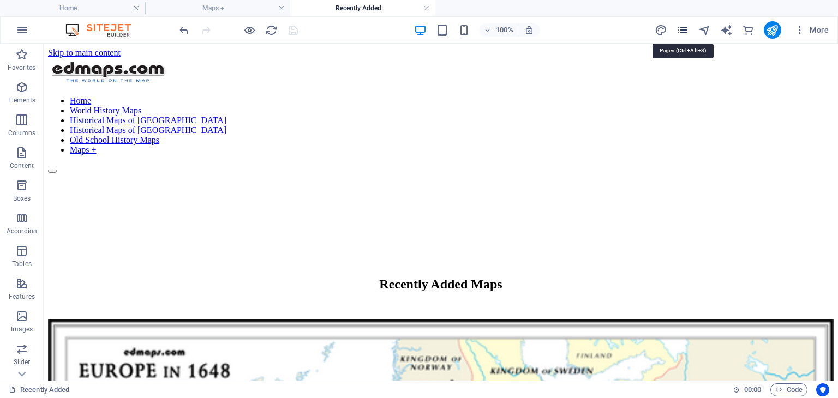
click at [683, 27] on icon "pages" at bounding box center [682, 30] width 13 height 13
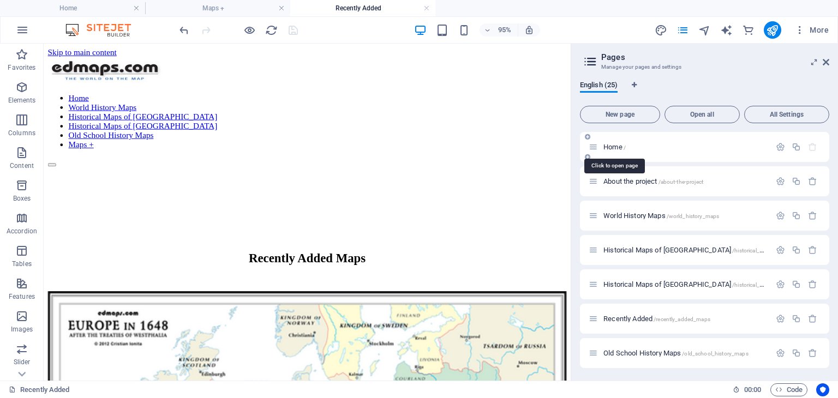
click at [612, 144] on span "Home /" at bounding box center [614, 147] width 22 height 8
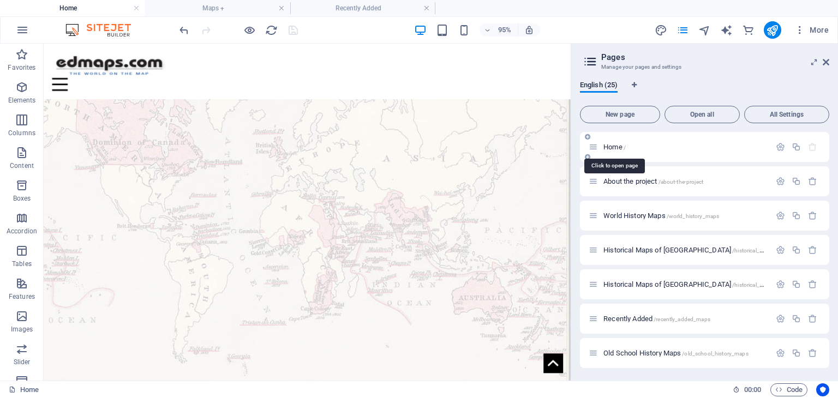
scroll to position [264, 0]
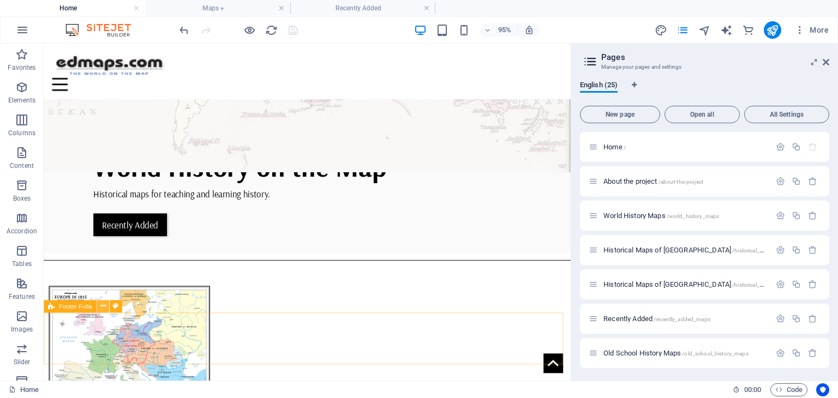
click at [101, 304] on icon at bounding box center [102, 306] width 5 height 11
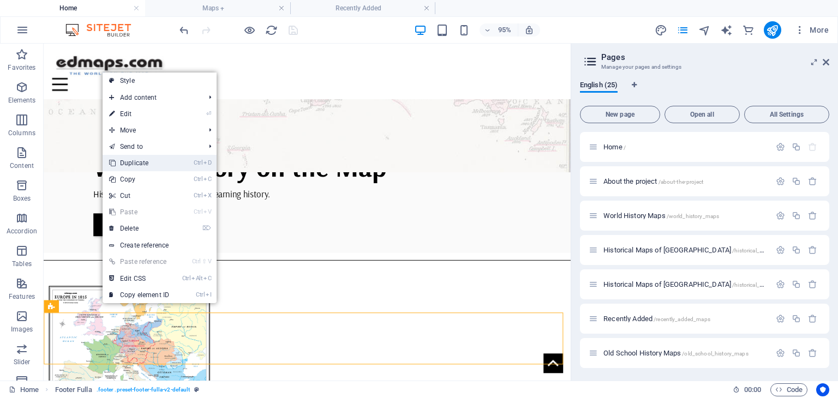
click at [151, 162] on link "Ctrl D Duplicate" at bounding box center [139, 163] width 73 height 16
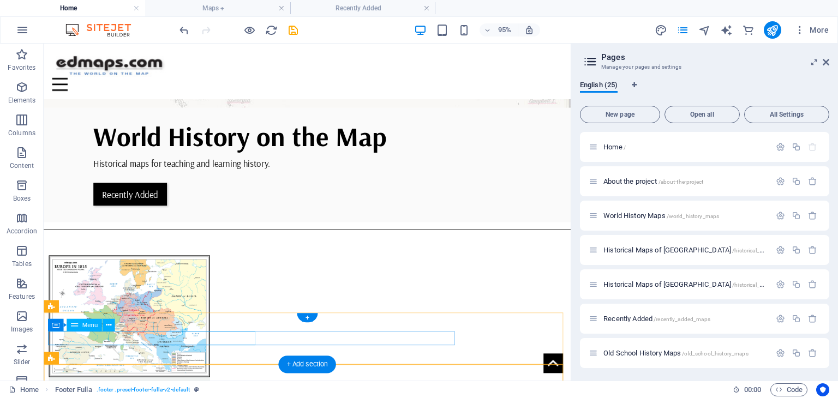
scroll to position [323, 0]
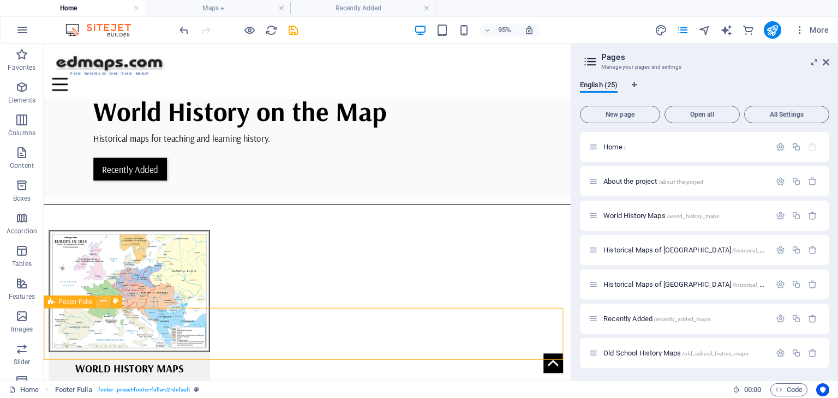
click at [105, 300] on icon at bounding box center [102, 301] width 5 height 11
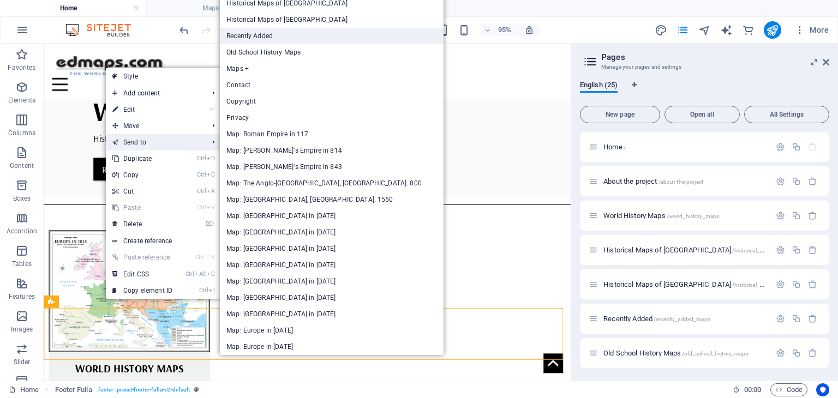
click at [259, 36] on link "Recently Added" at bounding box center [332, 36] width 224 height 16
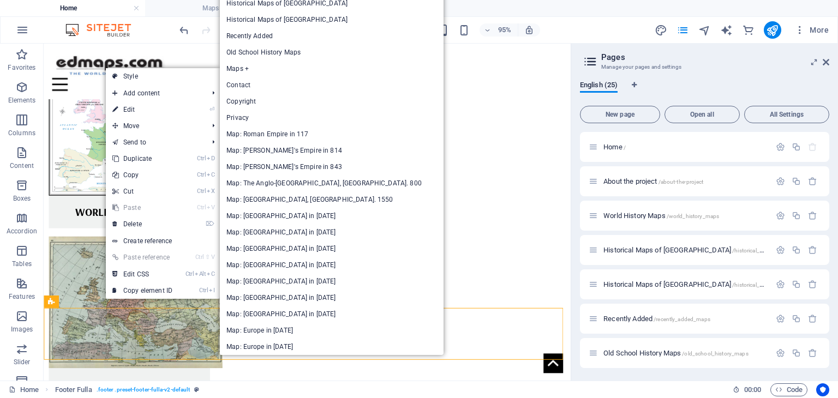
select select "px"
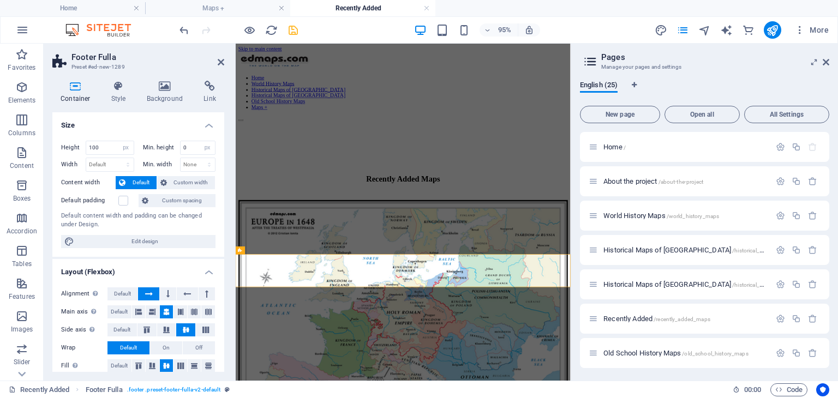
scroll to position [0, 0]
drag, startPoint x: 221, startPoint y: 61, endPoint x: 204, endPoint y: 2, distance: 61.3
click at [221, 61] on icon at bounding box center [221, 62] width 7 height 9
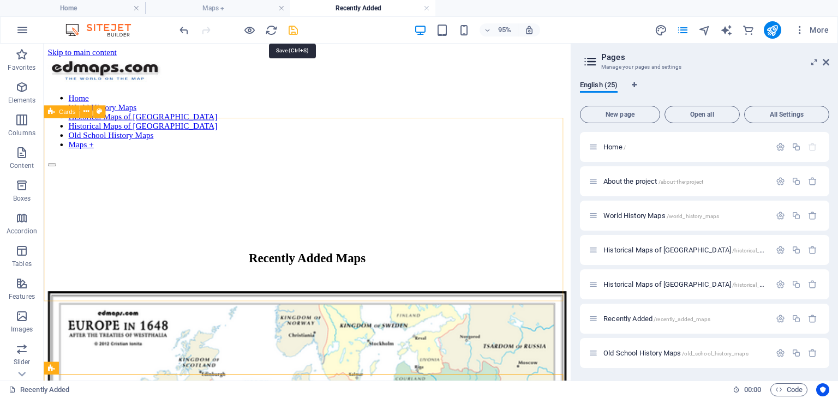
click at [293, 31] on icon "save" at bounding box center [293, 30] width 13 height 13
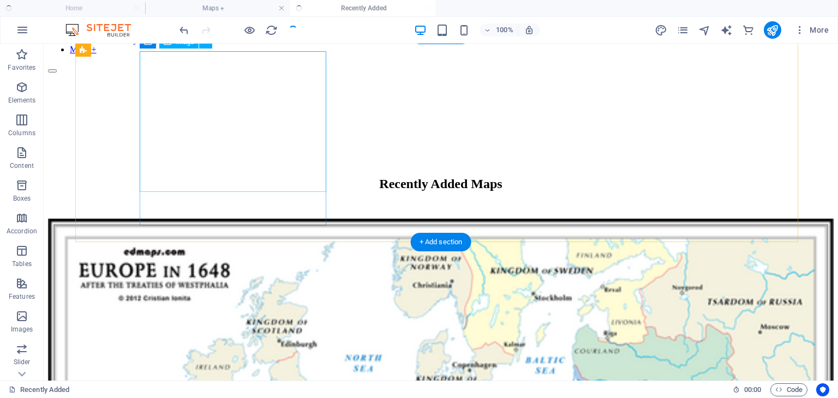
scroll to position [100, 0]
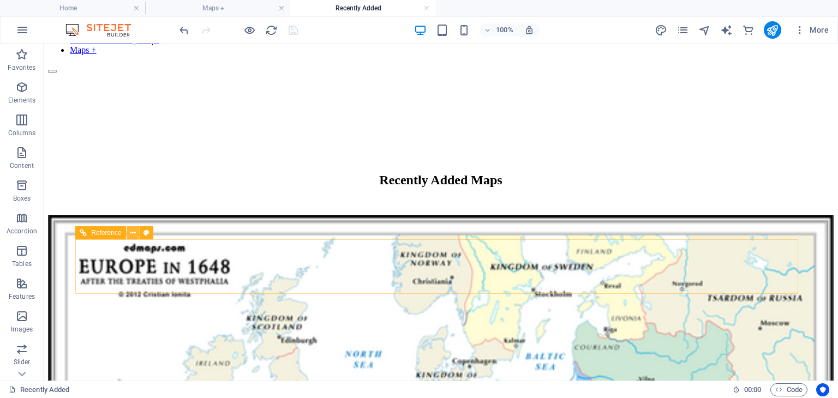
click at [133, 230] on icon at bounding box center [133, 232] width 6 height 11
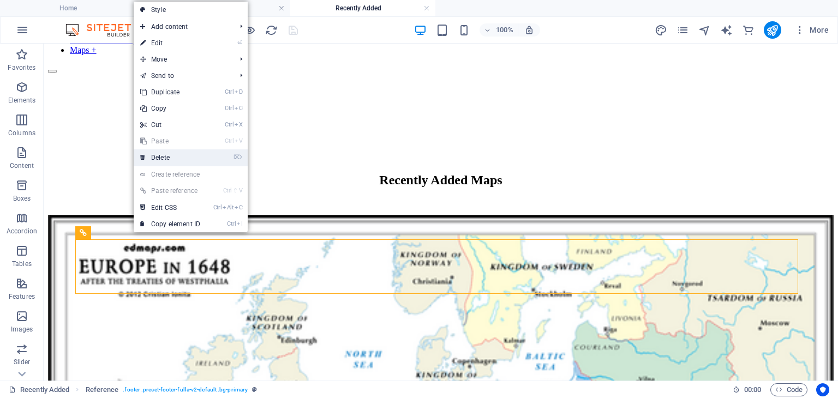
click at [159, 154] on link "⌦ Delete" at bounding box center [170, 157] width 73 height 16
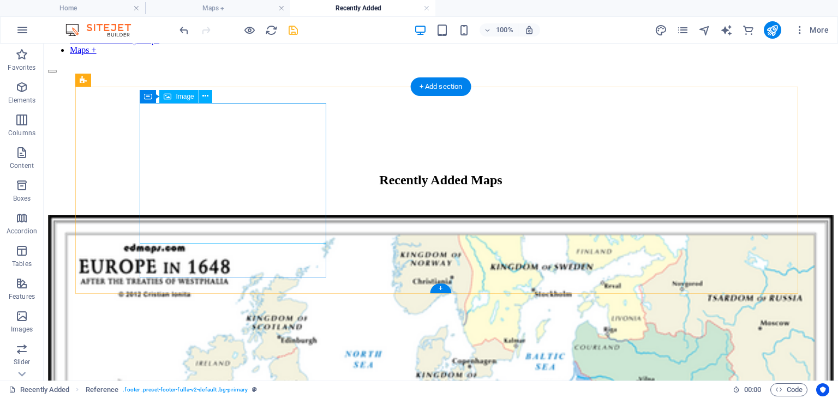
scroll to position [45, 0]
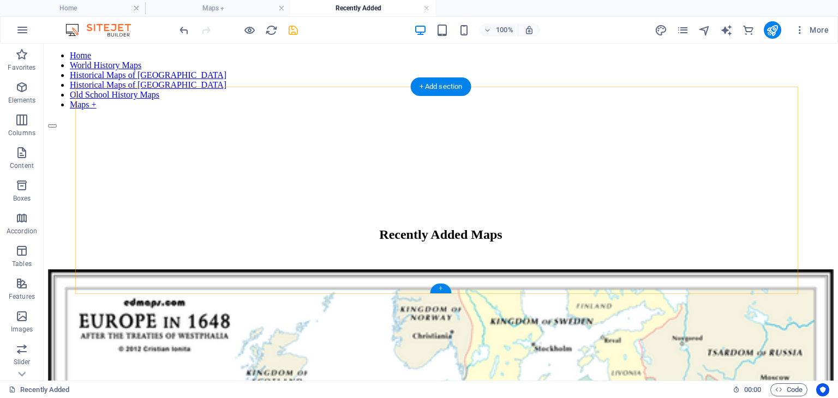
click at [446, 289] on div "+" at bounding box center [440, 289] width 21 height 10
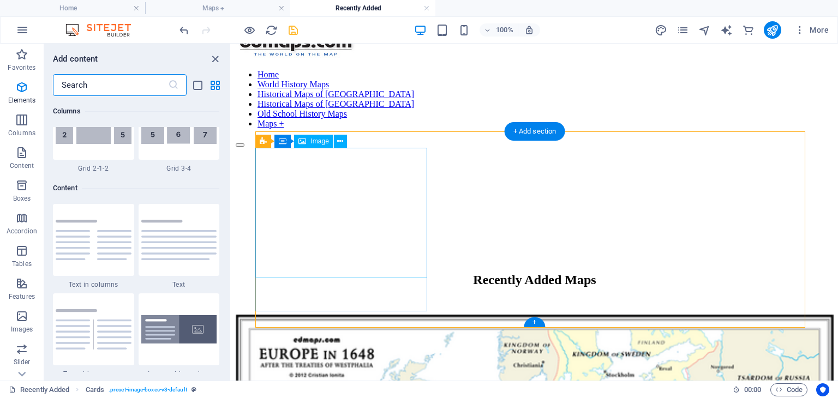
scroll to position [1908, 0]
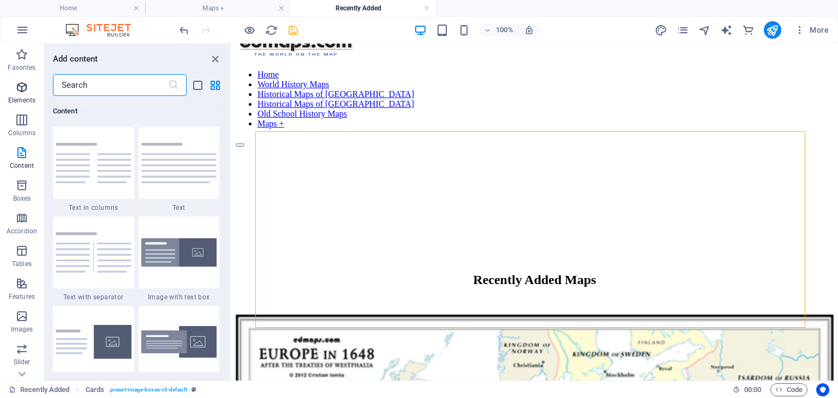
click at [22, 89] on icon "button" at bounding box center [21, 87] width 13 height 13
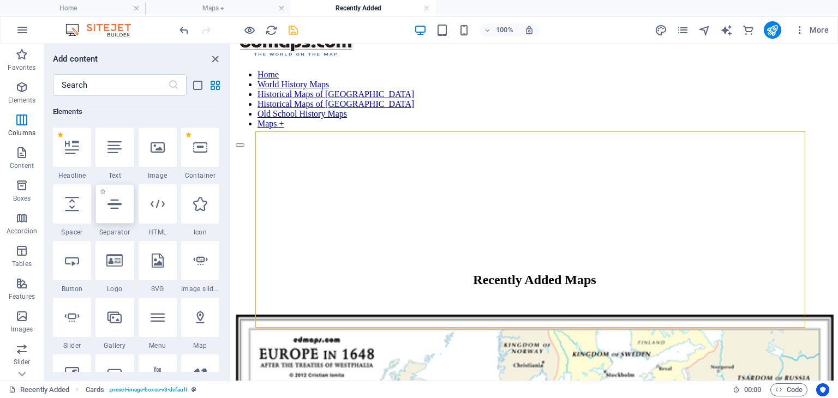
scroll to position [116, 0]
click at [118, 197] on icon at bounding box center [114, 204] width 14 height 14
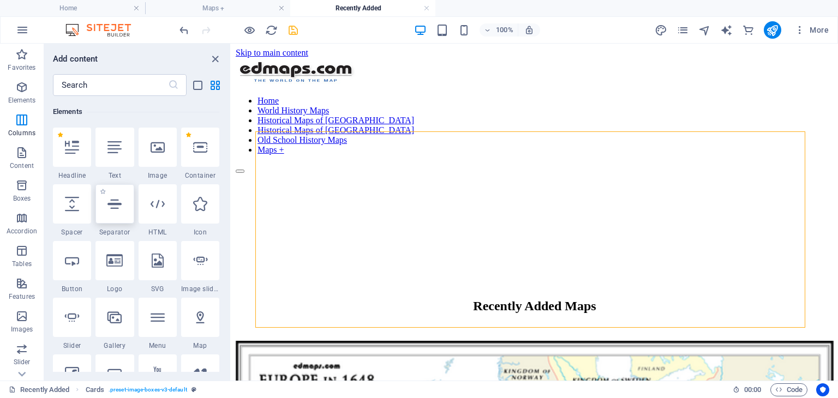
select select "%"
select select "px"
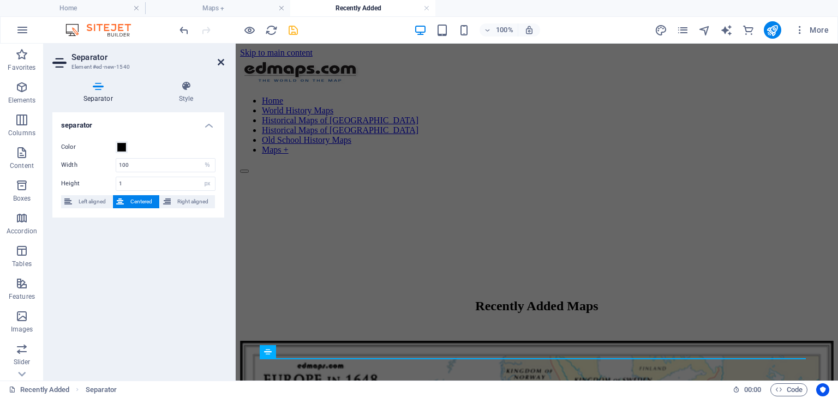
click at [221, 62] on icon at bounding box center [221, 62] width 7 height 9
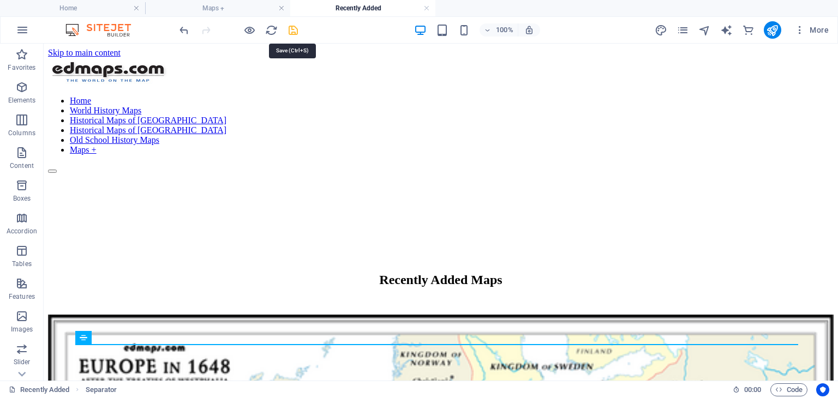
click at [292, 29] on icon "save" at bounding box center [293, 30] width 13 height 13
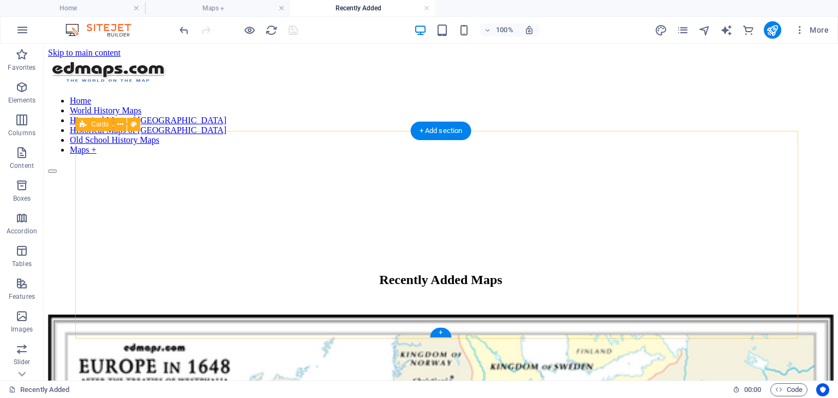
scroll to position [55, 0]
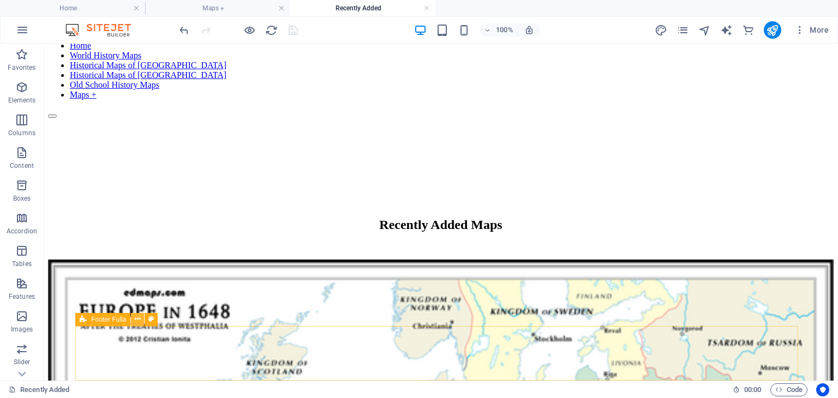
click at [137, 319] on icon at bounding box center [138, 319] width 6 height 11
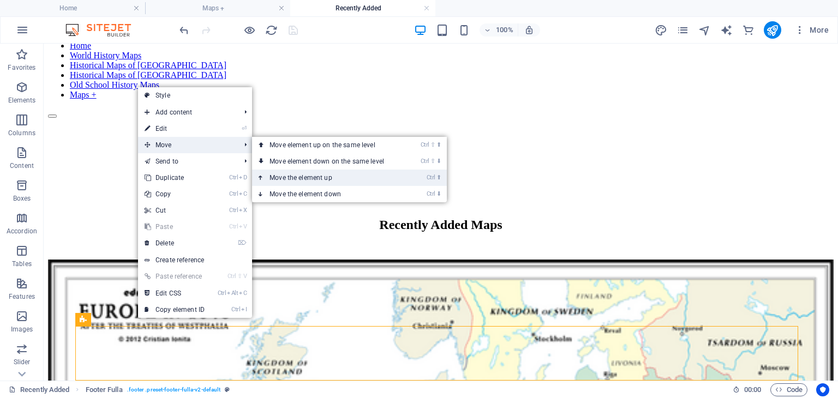
click at [289, 177] on link "Ctrl ⬆ Move the element up" at bounding box center [329, 178] width 154 height 16
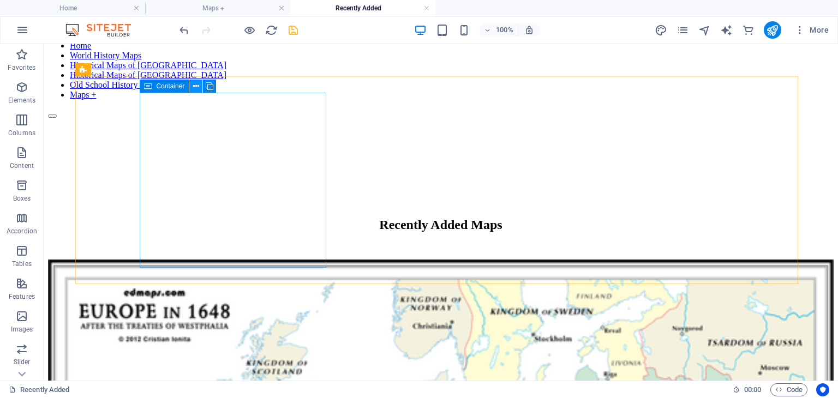
click at [194, 86] on icon at bounding box center [196, 86] width 6 height 11
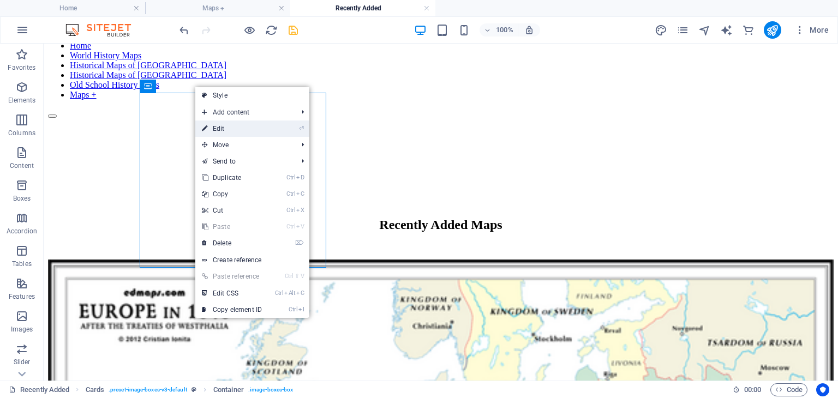
click at [223, 126] on link "⏎ Edit" at bounding box center [231, 129] width 73 height 16
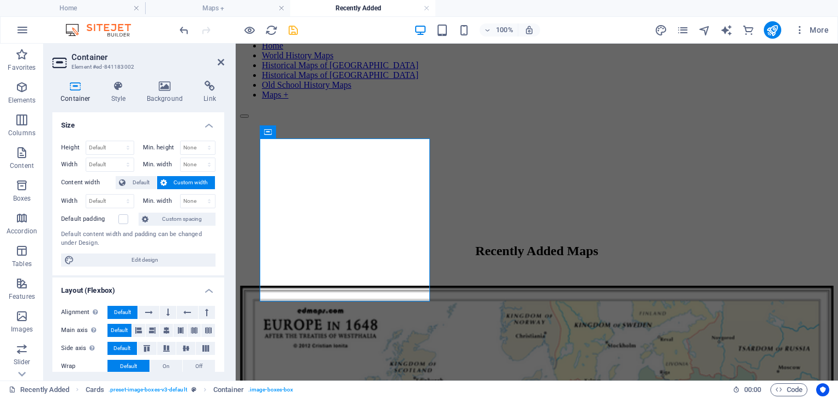
scroll to position [35, 0]
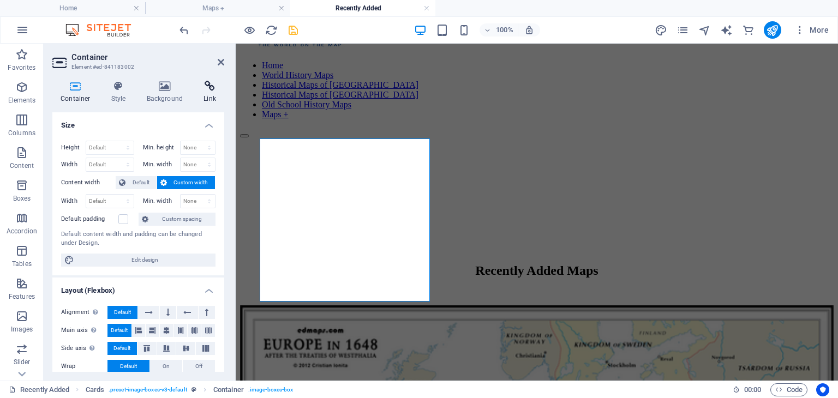
click at [205, 85] on icon at bounding box center [209, 86] width 29 height 11
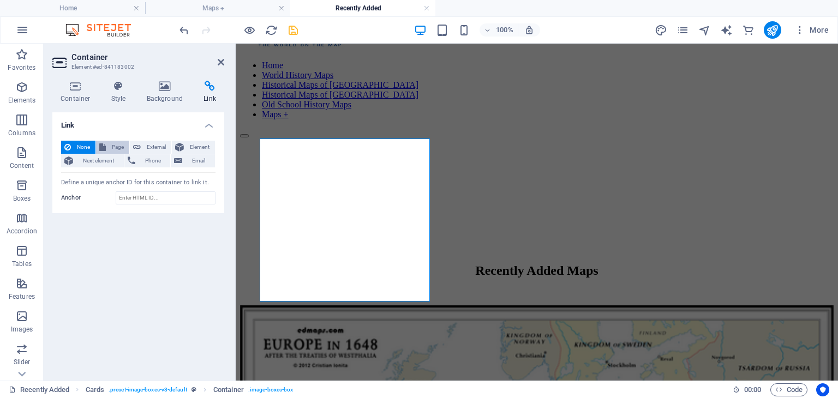
click at [116, 146] on span "Page" at bounding box center [117, 147] width 17 height 13
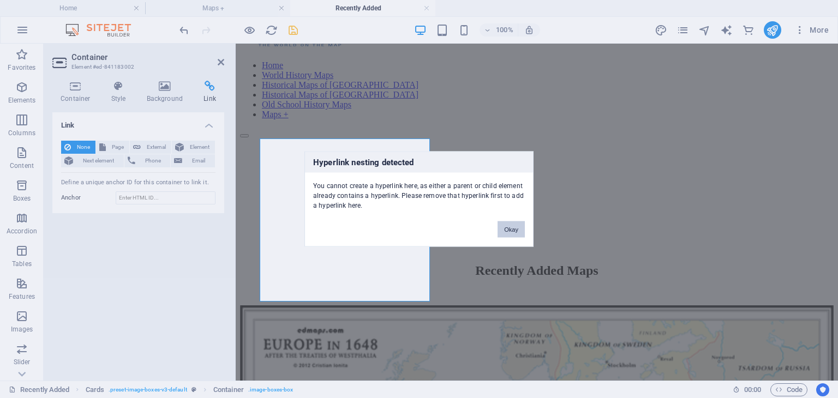
click at [506, 228] on button "Okay" at bounding box center [510, 229] width 27 height 16
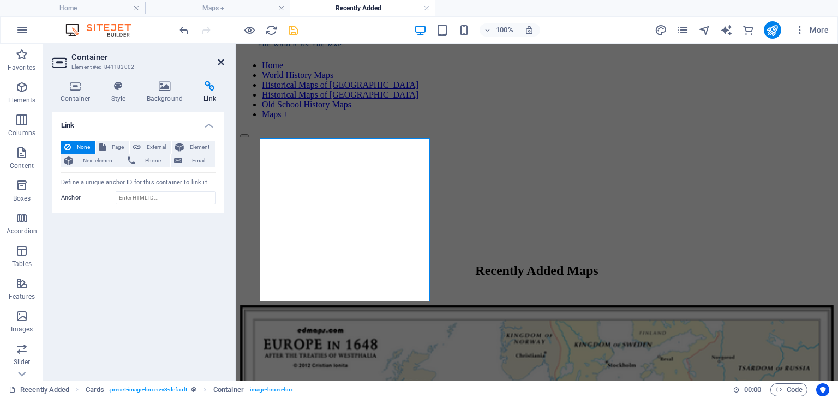
click at [218, 62] on icon at bounding box center [221, 62] width 7 height 9
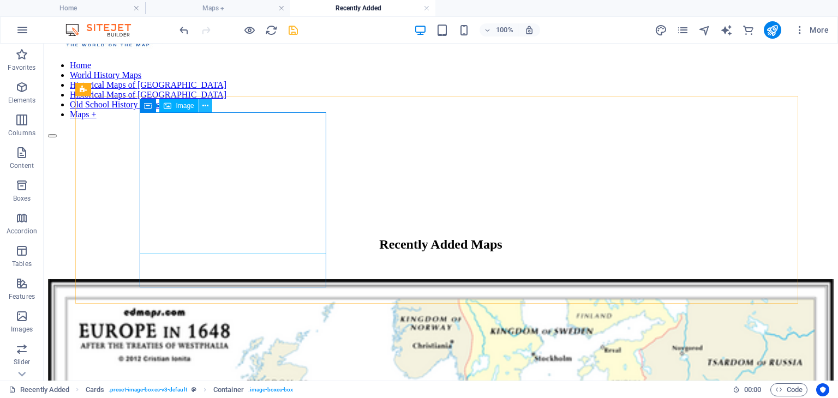
click at [206, 105] on icon at bounding box center [205, 105] width 6 height 11
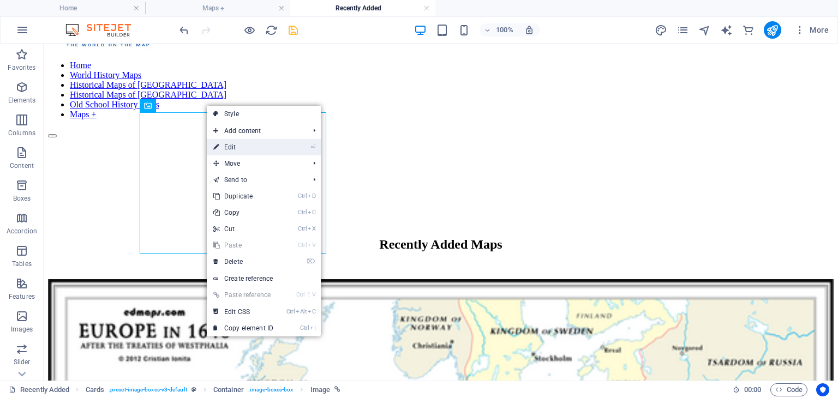
click at [237, 147] on link "⏎ Edit" at bounding box center [243, 147] width 73 height 16
select select "%"
select select
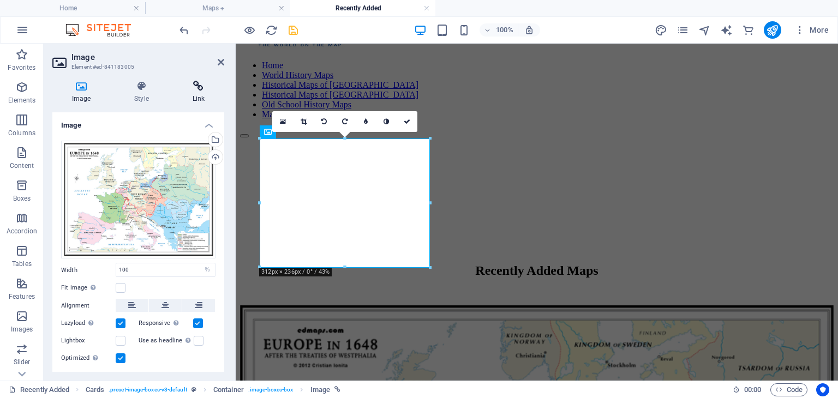
click at [202, 86] on icon at bounding box center [198, 86] width 51 height 11
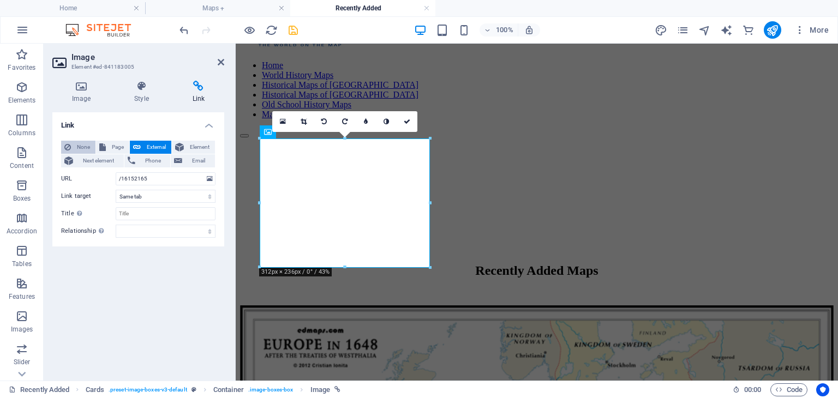
click at [73, 143] on button "None" at bounding box center [78, 147] width 34 height 13
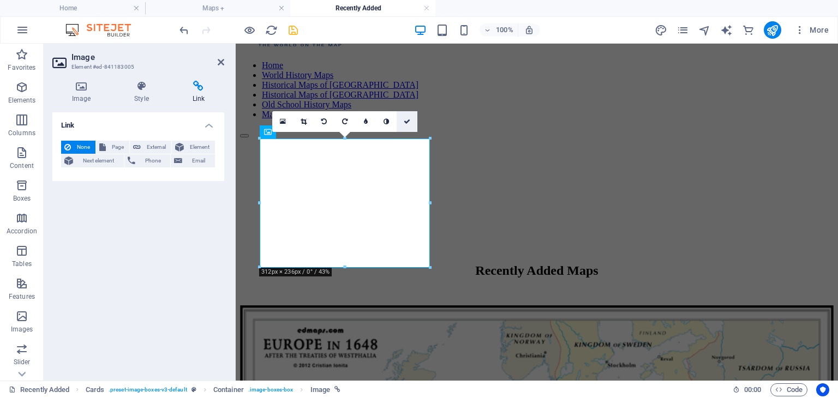
click at [407, 118] on icon at bounding box center [407, 121] width 7 height 7
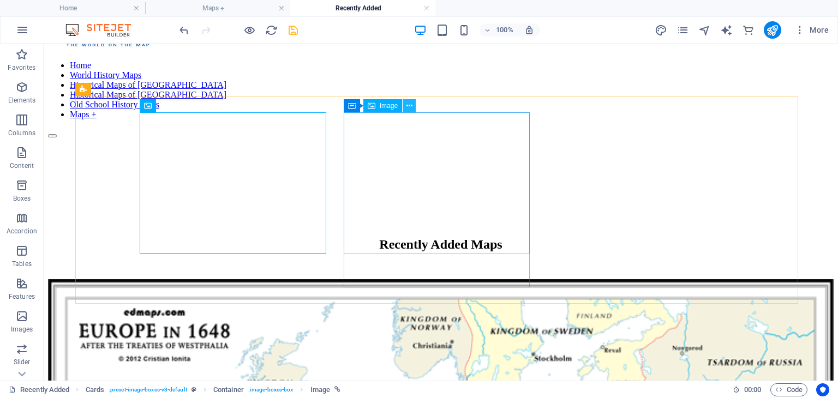
click at [408, 105] on icon at bounding box center [409, 105] width 6 height 11
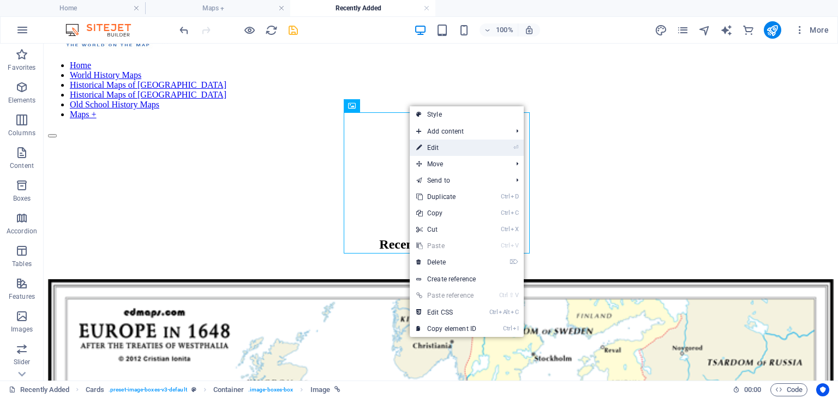
click at [431, 146] on link "⏎ Edit" at bounding box center [446, 148] width 73 height 16
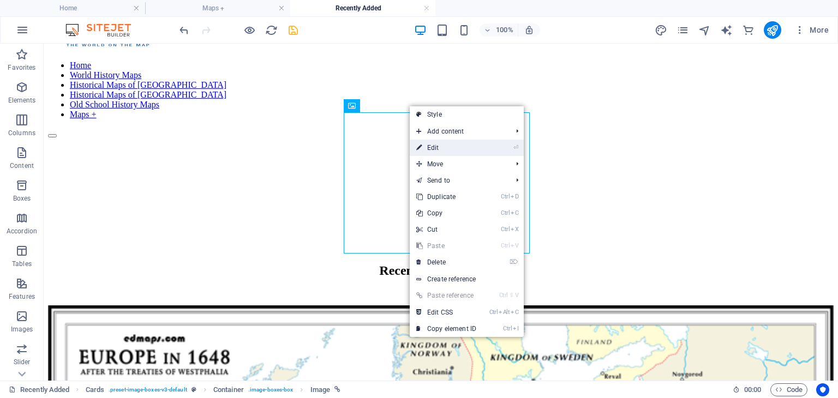
select select "%"
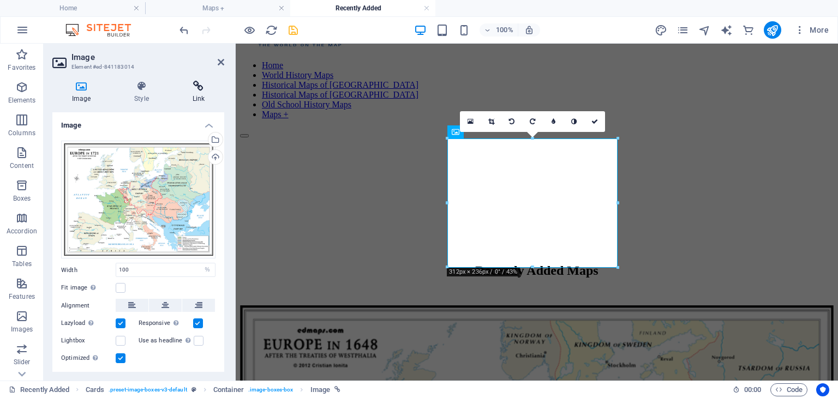
click at [196, 88] on icon at bounding box center [198, 86] width 51 height 11
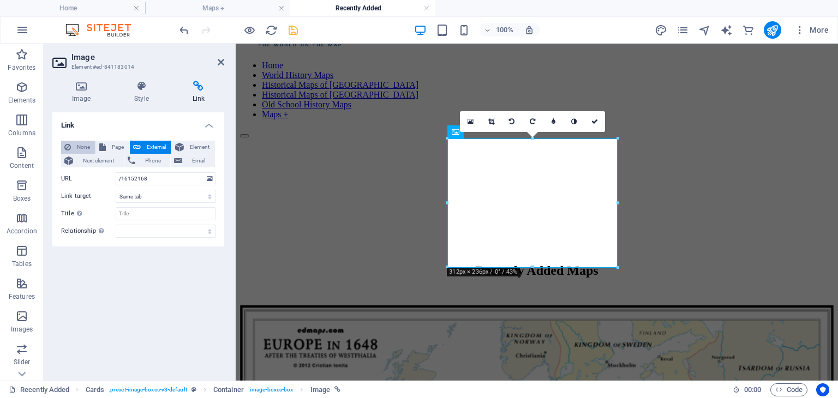
click at [83, 146] on span "None" at bounding box center [83, 147] width 18 height 13
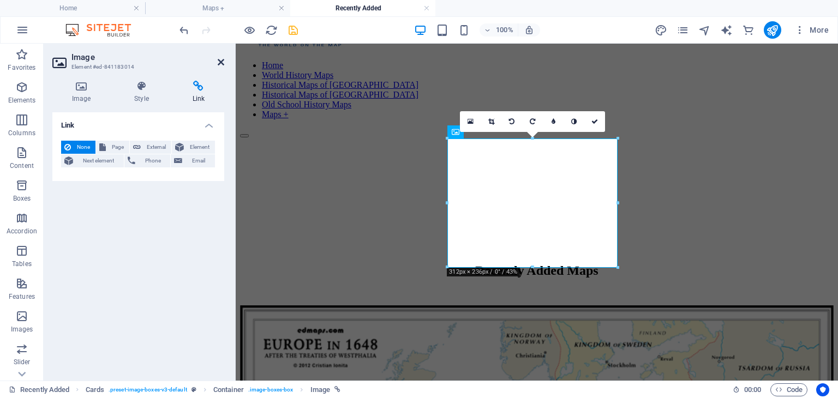
click at [223, 62] on icon at bounding box center [221, 62] width 7 height 9
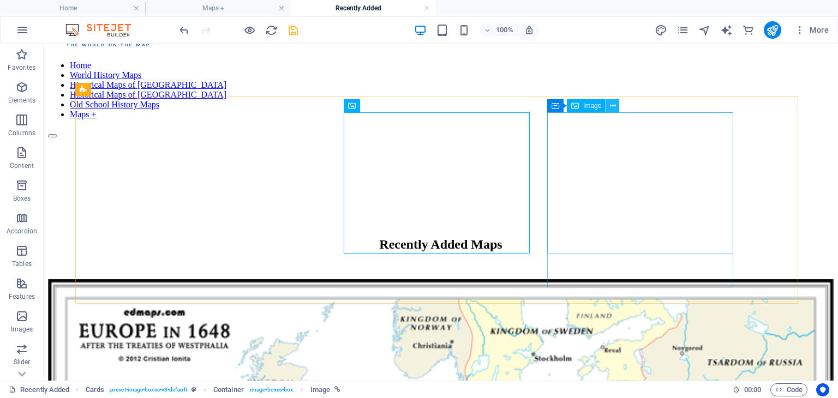
click at [614, 105] on icon at bounding box center [613, 105] width 6 height 11
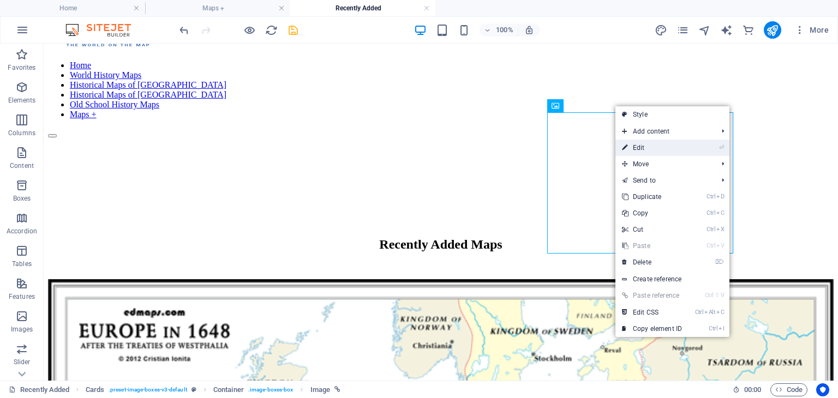
click at [641, 146] on link "⏎ Edit" at bounding box center [651, 148] width 73 height 16
select select "%"
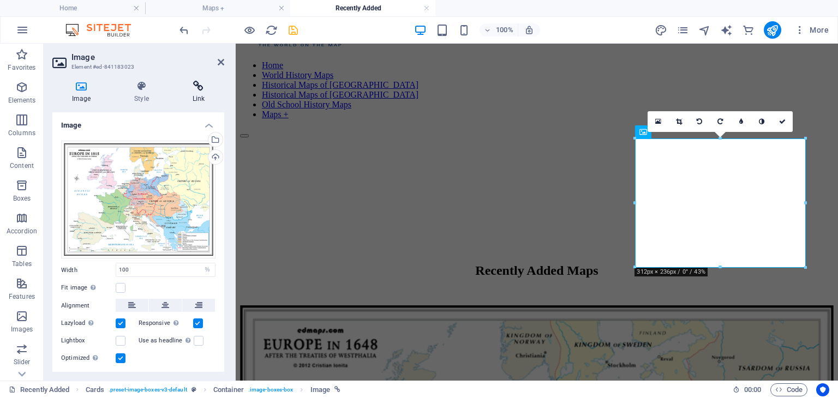
click at [202, 88] on icon at bounding box center [198, 86] width 51 height 11
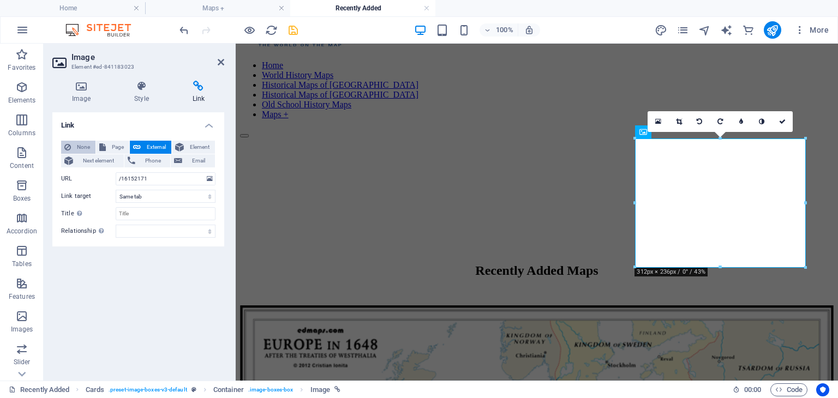
click at [85, 145] on span "None" at bounding box center [83, 147] width 18 height 13
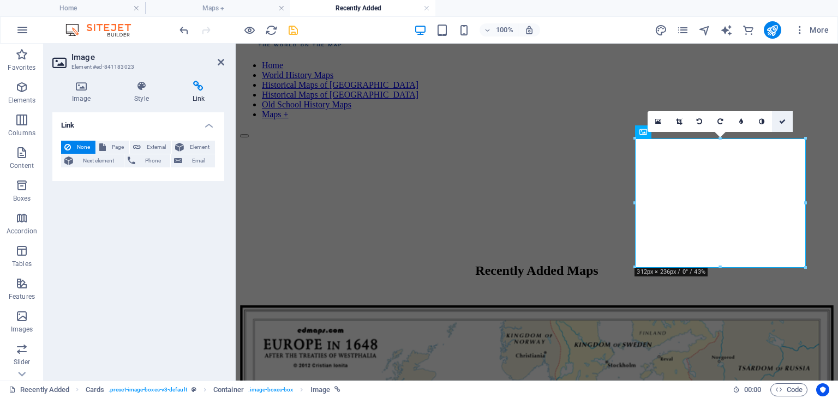
click at [781, 121] on icon at bounding box center [782, 121] width 7 height 7
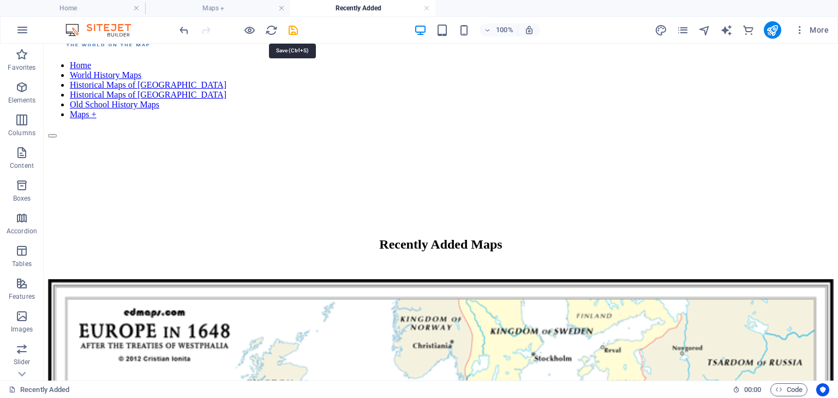
click at [295, 29] on icon "save" at bounding box center [293, 30] width 13 height 13
click at [201, 106] on button at bounding box center [195, 105] width 13 height 13
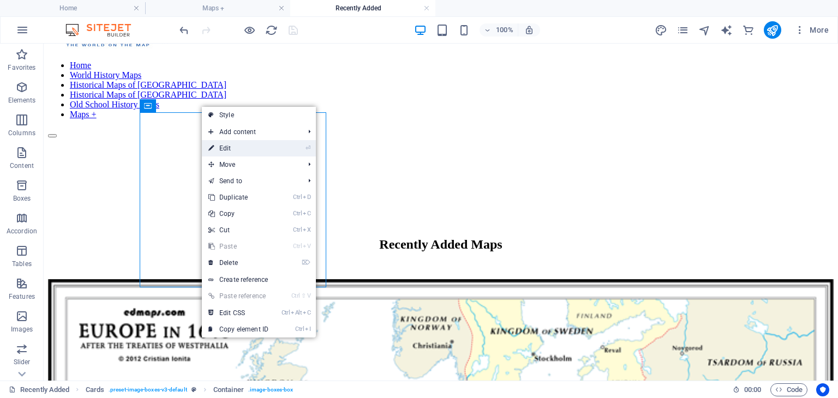
click at [236, 147] on link "⏎ Edit" at bounding box center [238, 148] width 73 height 16
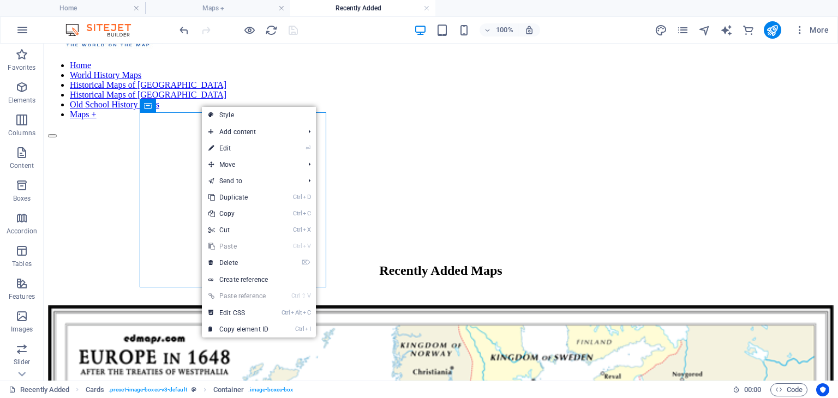
select select
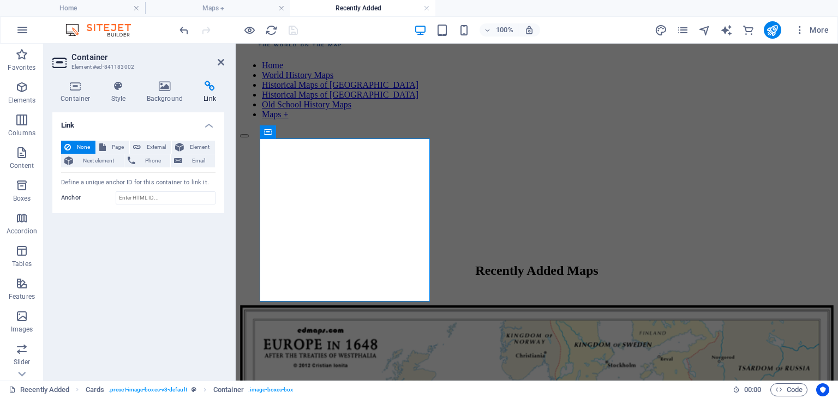
click at [205, 86] on icon at bounding box center [209, 86] width 29 height 11
click at [115, 142] on span "Page" at bounding box center [117, 147] width 17 height 13
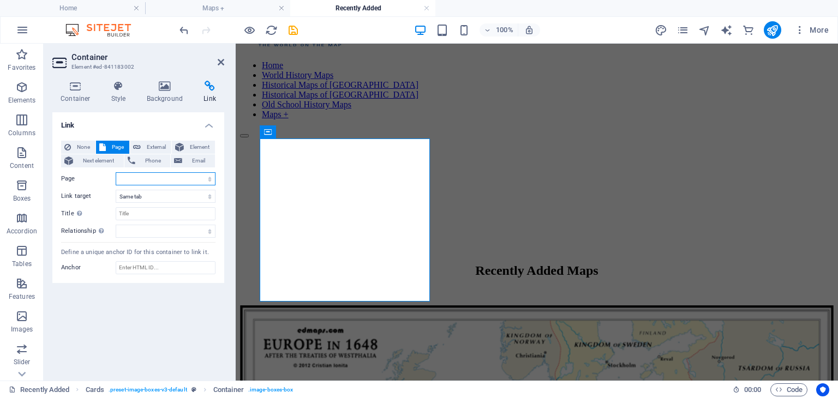
click at [210, 181] on select "Home About the project World History Maps Historical Maps of USA Historical Map…" at bounding box center [166, 178] width 100 height 13
select select "22"
click at [116, 172] on select "Home About the project World History Maps Historical Maps of USA Historical Map…" at bounding box center [166, 178] width 100 height 13
click at [220, 58] on icon at bounding box center [221, 62] width 7 height 9
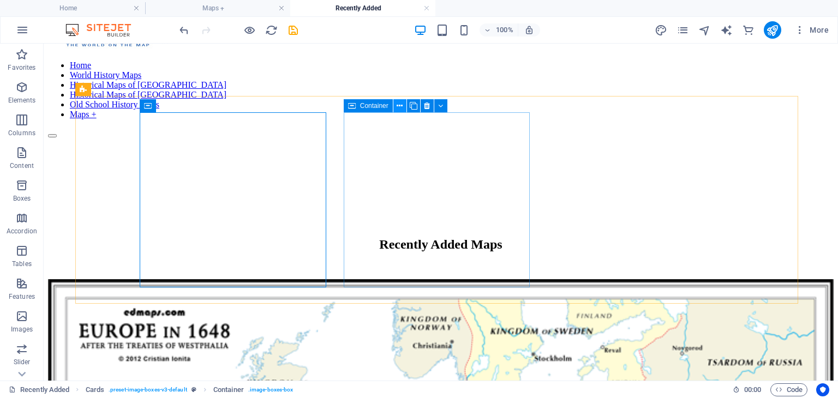
click at [399, 105] on icon at bounding box center [399, 105] width 6 height 11
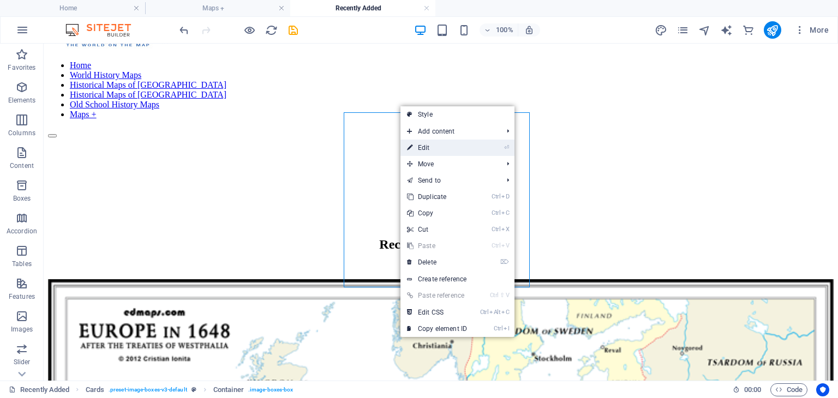
click at [425, 148] on link "⏎ Edit" at bounding box center [436, 148] width 73 height 16
select select
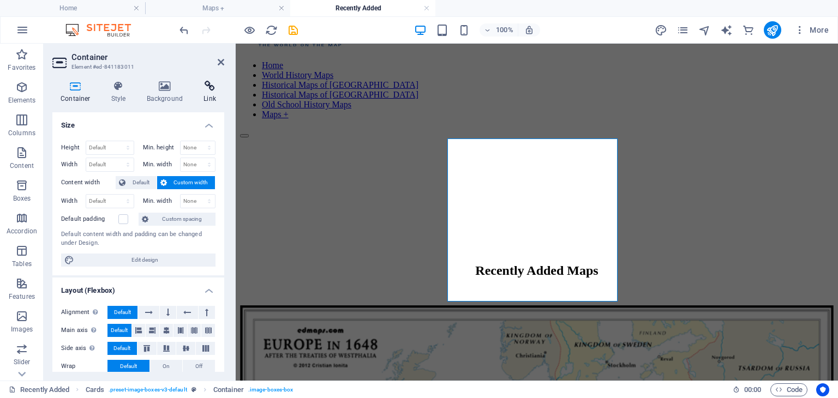
click at [208, 86] on icon at bounding box center [209, 86] width 29 height 11
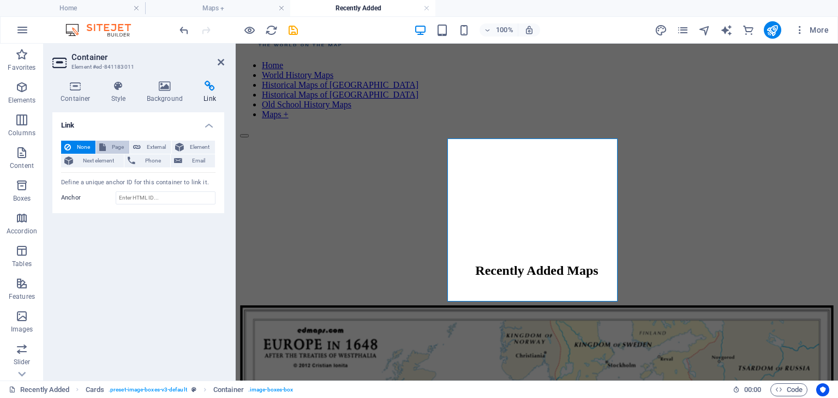
click at [113, 145] on span "Page" at bounding box center [117, 147] width 17 height 13
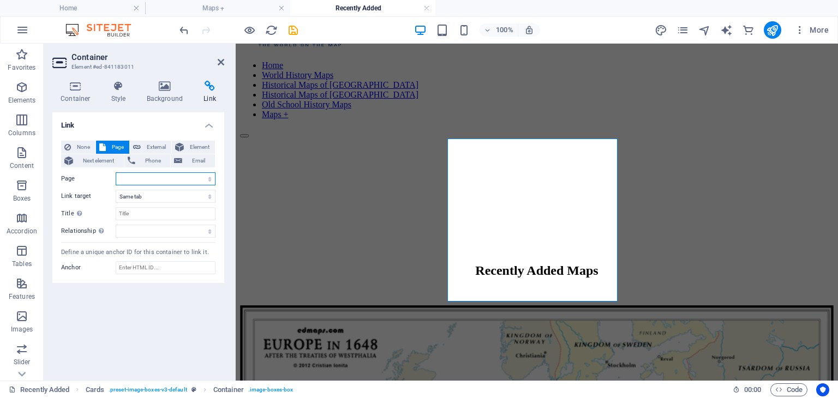
click at [212, 179] on select "Home About the project World History Maps Historical Maps of USA Historical Map…" at bounding box center [166, 178] width 100 height 13
select select "23"
click at [116, 172] on select "Home About the project World History Maps Historical Maps of USA Historical Map…" at bounding box center [166, 178] width 100 height 13
click at [218, 59] on icon at bounding box center [221, 62] width 7 height 9
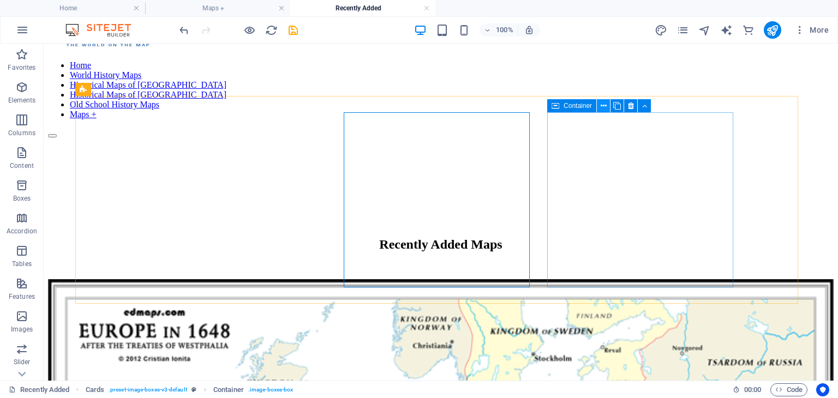
click at [600, 105] on icon at bounding box center [603, 105] width 6 height 11
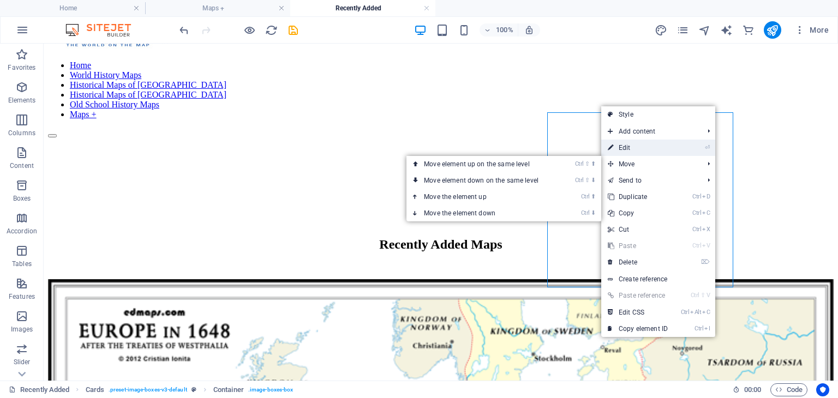
click at [622, 145] on link "⏎ Edit" at bounding box center [637, 148] width 73 height 16
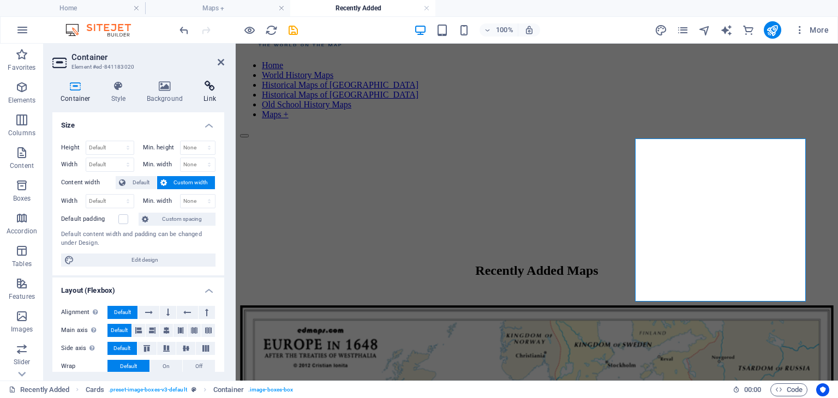
click at [209, 88] on icon at bounding box center [209, 86] width 29 height 11
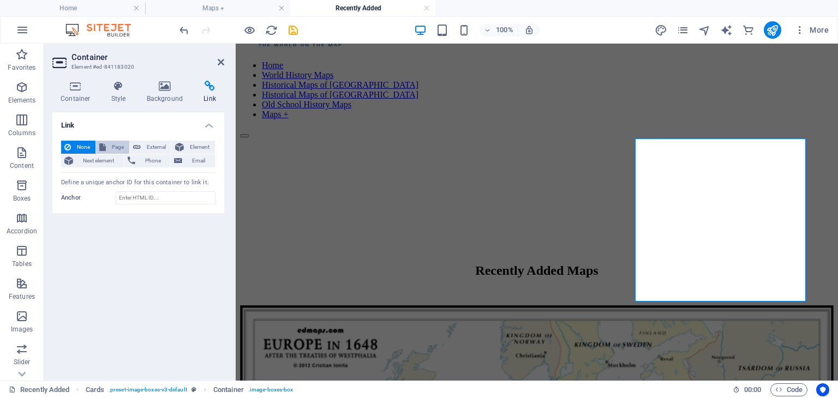
click at [115, 145] on span "Page" at bounding box center [117, 147] width 17 height 13
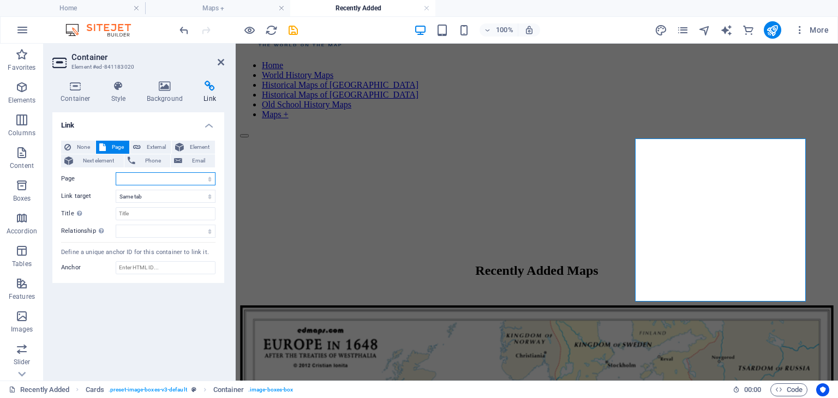
click at [211, 177] on select "Home About the project World History Maps Historical Maps of USA Historical Map…" at bounding box center [166, 178] width 100 height 13
select select "24"
click at [116, 172] on select "Home About the project World History Maps Historical Maps of USA Historical Map…" at bounding box center [166, 178] width 100 height 13
click at [221, 62] on icon at bounding box center [221, 62] width 7 height 9
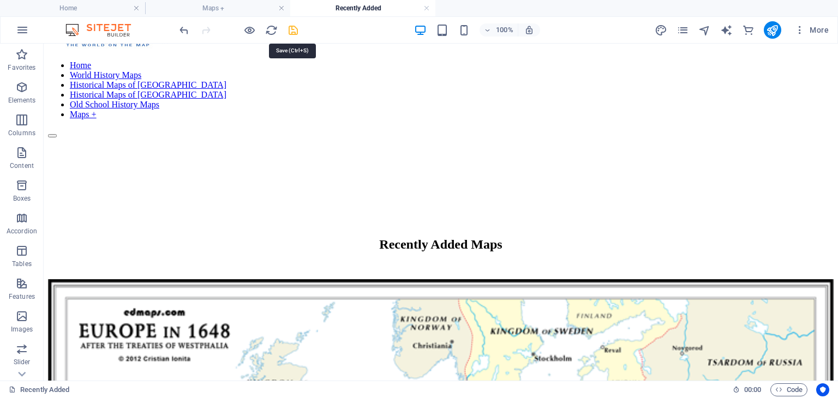
click at [290, 31] on icon "save" at bounding box center [293, 30] width 13 height 13
click at [776, 29] on icon "publish" at bounding box center [772, 30] width 13 height 13
